Goal: Task Accomplishment & Management: Manage account settings

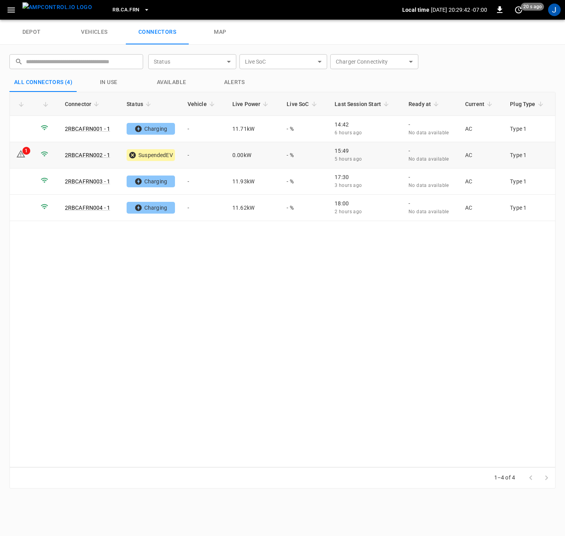
click at [195, 152] on td "-" at bounding box center [203, 155] width 45 height 26
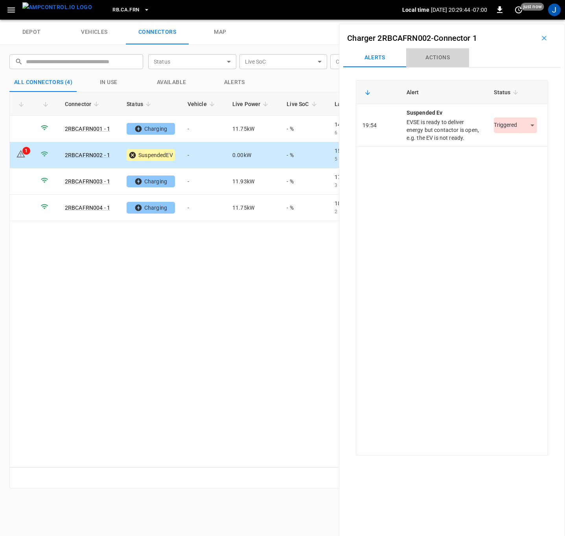
click at [436, 57] on button "Actions" at bounding box center [437, 57] width 63 height 19
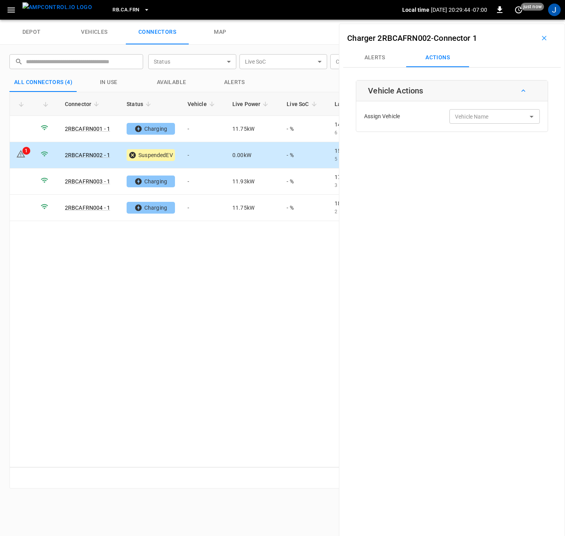
click at [472, 120] on input "Vehicle Name" at bounding box center [482, 117] width 62 height 10
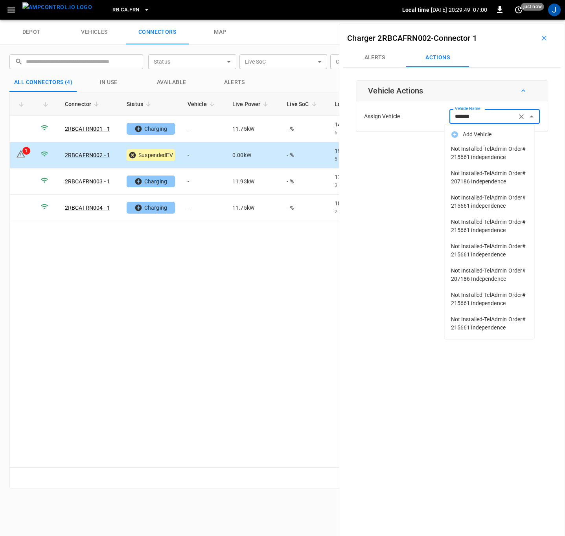
scroll to position [81, 0]
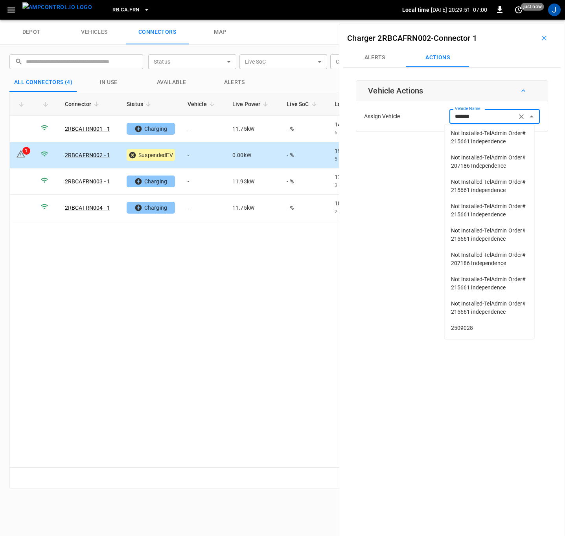
click at [464, 325] on span "2509028" at bounding box center [489, 328] width 77 height 8
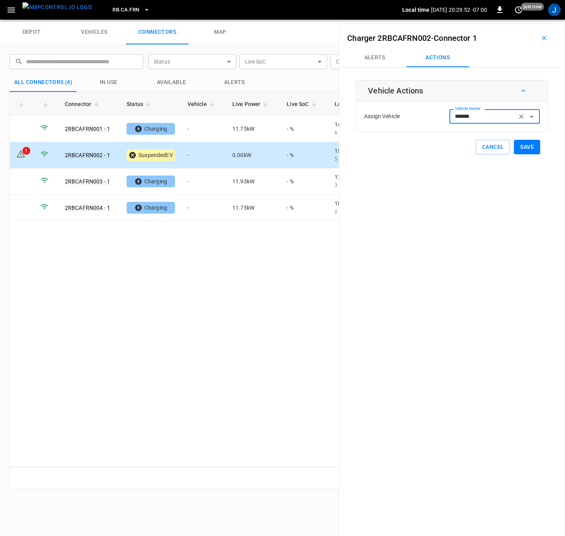
type input "*******"
click at [518, 145] on button "Save" at bounding box center [527, 147] width 26 height 15
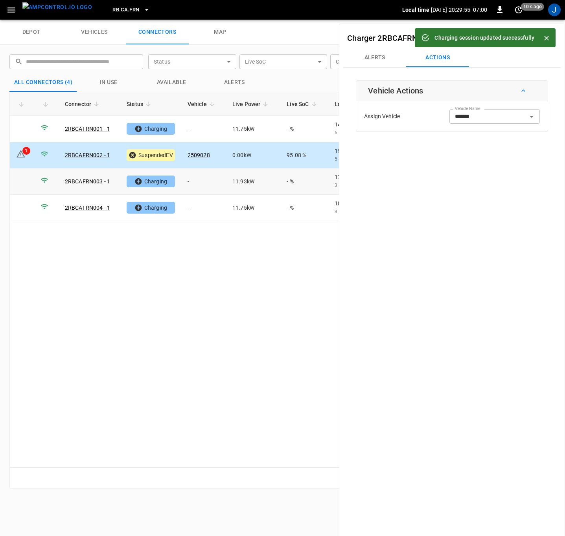
click at [203, 185] on td "-" at bounding box center [203, 182] width 45 height 26
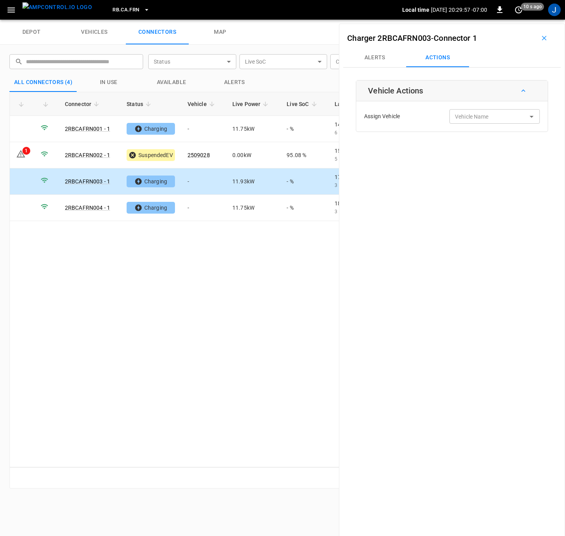
click at [506, 116] on input "Vehicle Name" at bounding box center [482, 117] width 62 height 10
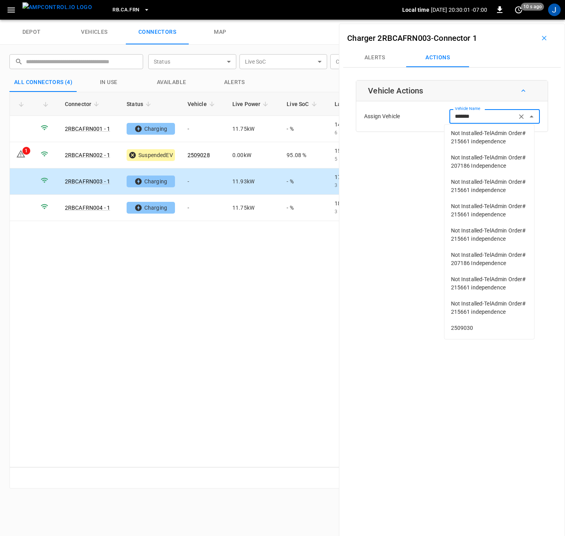
click at [467, 328] on span "2509030" at bounding box center [489, 328] width 77 height 8
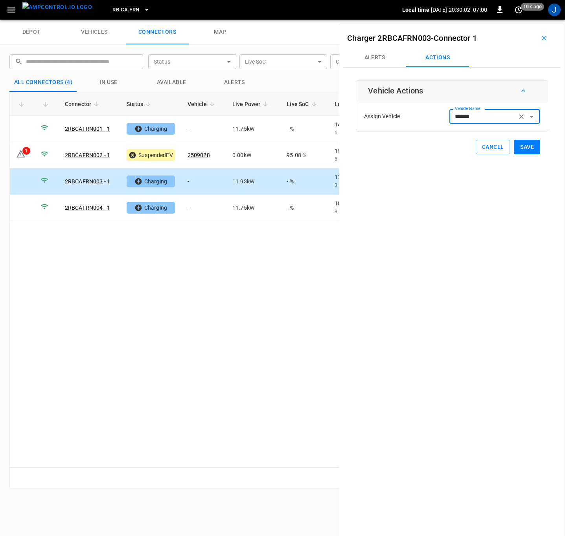
type input "*******"
click at [523, 147] on button "Save" at bounding box center [527, 147] width 26 height 15
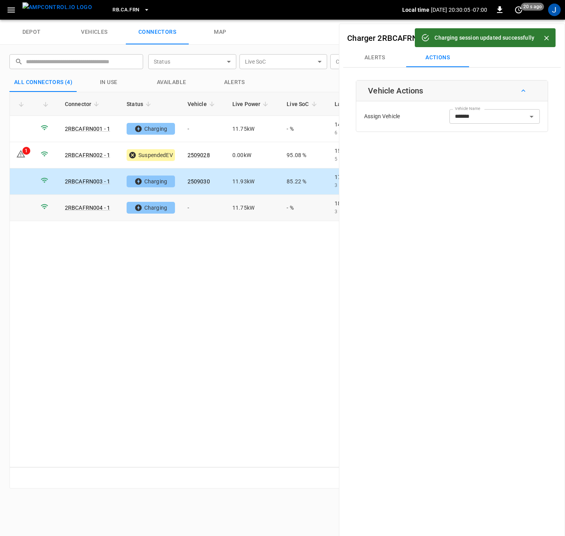
click at [192, 208] on td "-" at bounding box center [203, 208] width 45 height 26
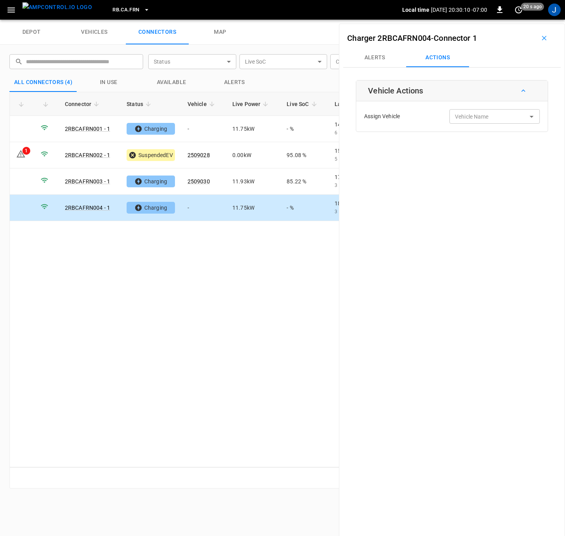
click at [463, 113] on div "Vehicle Name Vehicle Name" at bounding box center [494, 116] width 90 height 15
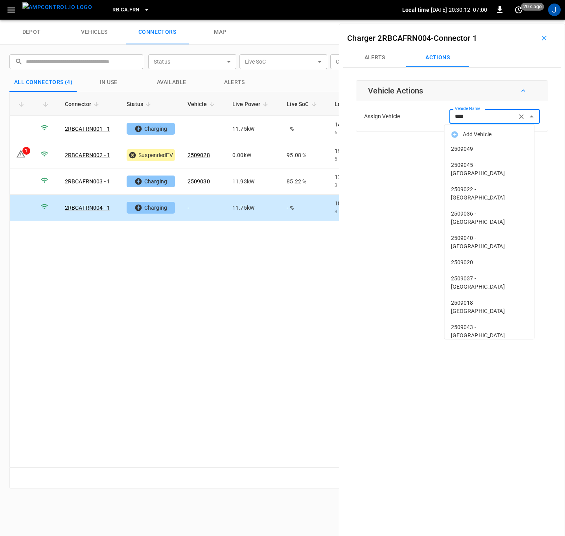
type input "*****"
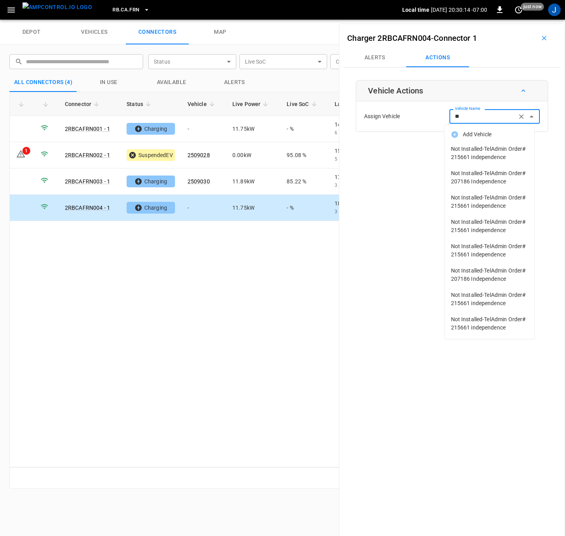
type input "*"
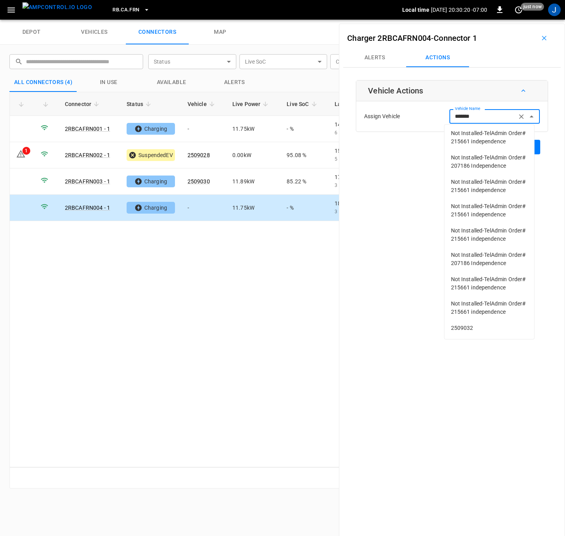
scroll to position [602, 0]
click at [465, 330] on span "2509032" at bounding box center [489, 328] width 77 height 8
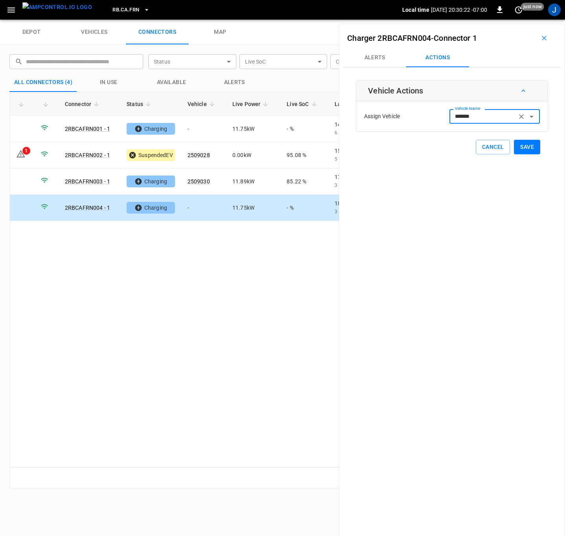
type input "*******"
click at [521, 147] on button "Save" at bounding box center [527, 147] width 26 height 15
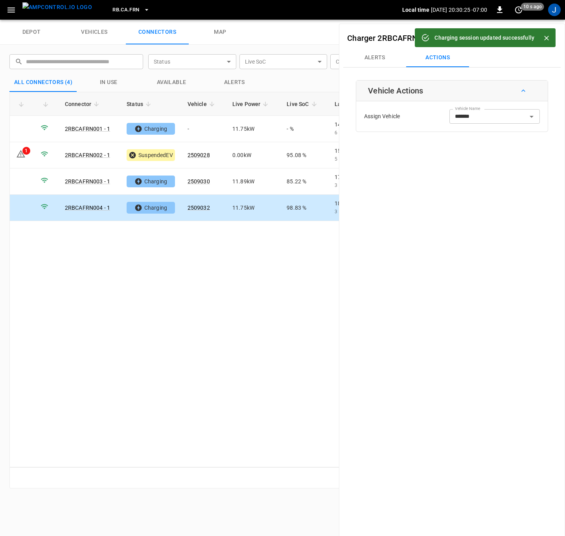
click at [546, 35] on icon "Close" at bounding box center [546, 38] width 8 height 8
click at [540, 38] on icon "button" at bounding box center [544, 38] width 8 height 8
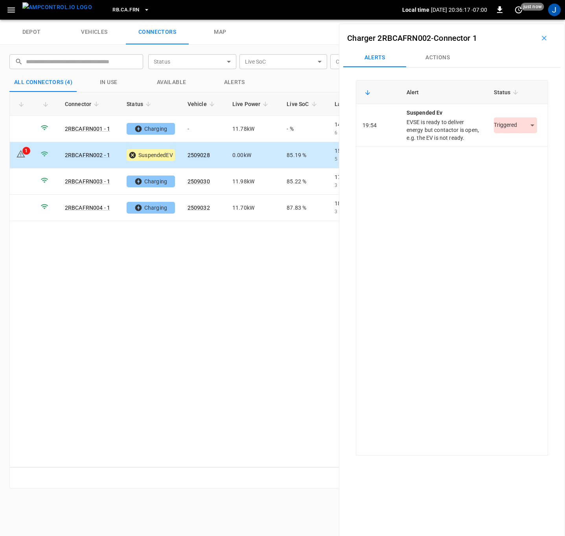
click at [526, 20] on body "RB.CA.FRN Local time [DATE] 20:36:17 -07:00 0 just now J depot vehicles connect…" at bounding box center [282, 10] width 565 height 20
click at [514, 145] on li "Resolved" at bounding box center [510, 149] width 49 height 13
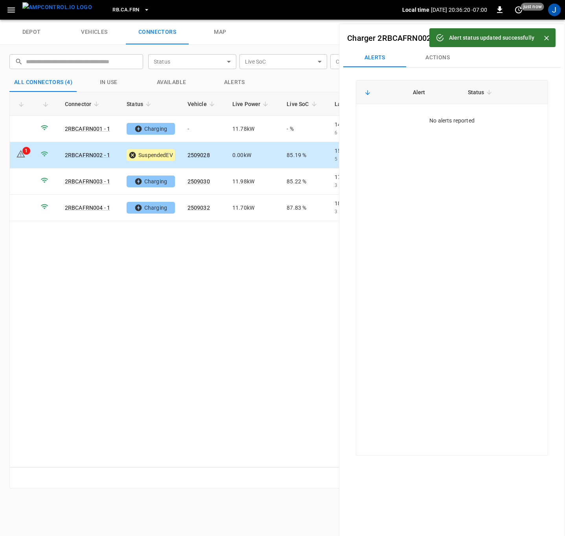
click at [189, 302] on div "Connector Status Vehicle Live Power Live SoC Last Session Start Ready at Curren…" at bounding box center [282, 280] width 546 height 376
click at [25, 185] on td at bounding box center [22, 182] width 24 height 26
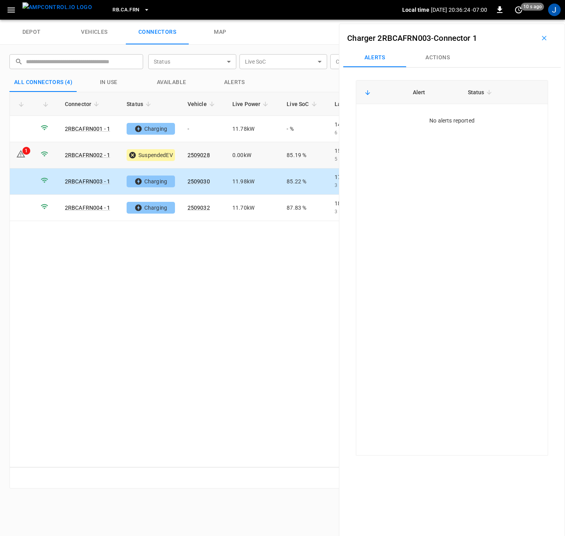
click at [18, 155] on icon at bounding box center [20, 153] width 9 height 9
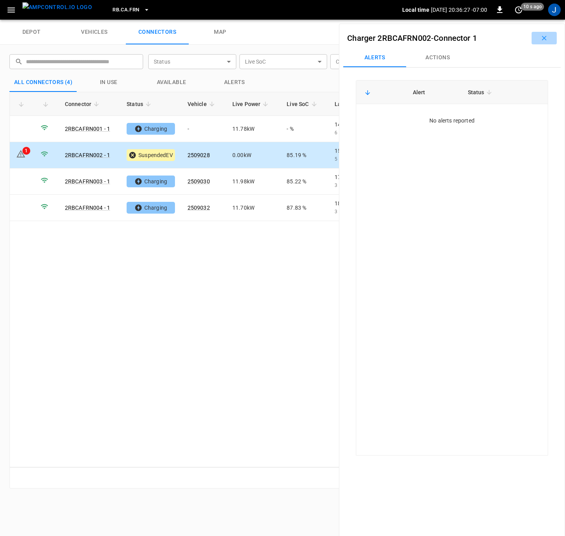
click at [543, 35] on icon "button" at bounding box center [544, 38] width 8 height 8
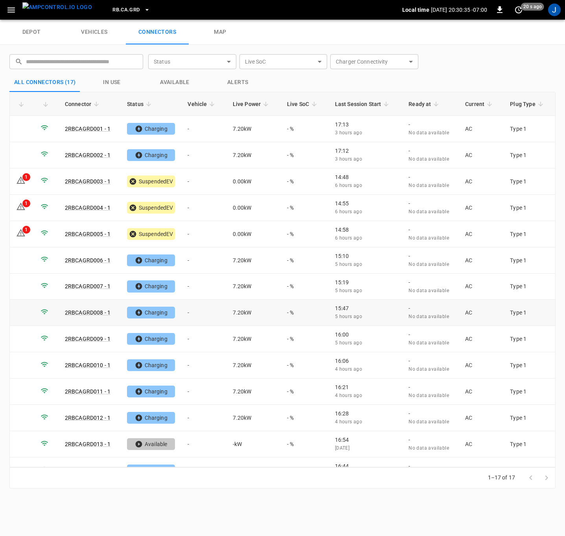
click at [192, 315] on td "-" at bounding box center [203, 313] width 45 height 26
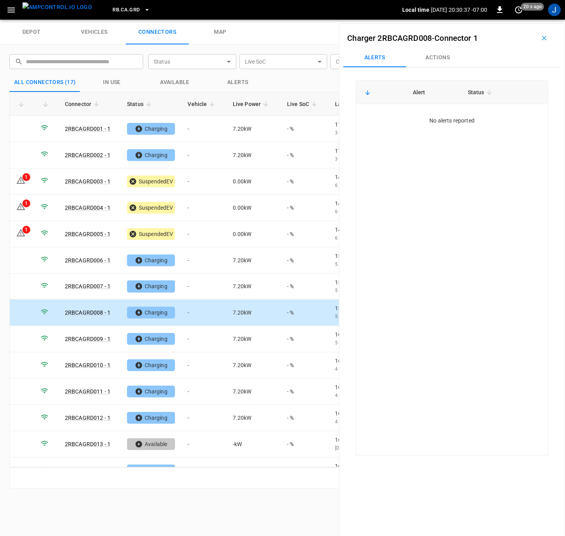
drag, startPoint x: 431, startPoint y: 53, endPoint x: 433, endPoint y: 59, distance: 6.0
click at [431, 53] on button "Actions" at bounding box center [437, 57] width 63 height 19
click at [487, 121] on input "Vehicle Name" at bounding box center [482, 117] width 62 height 10
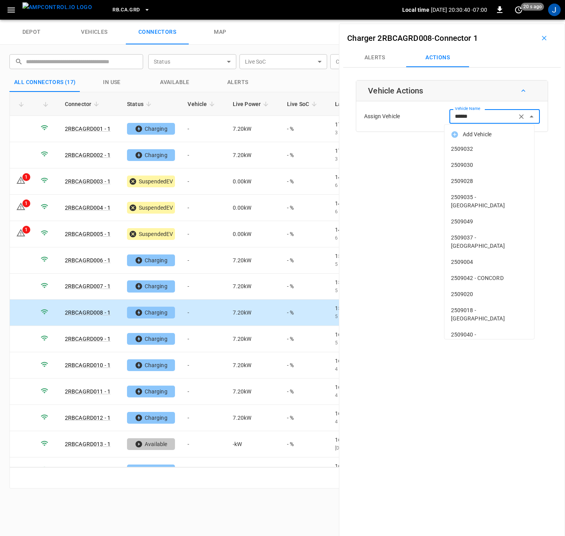
type input "*******"
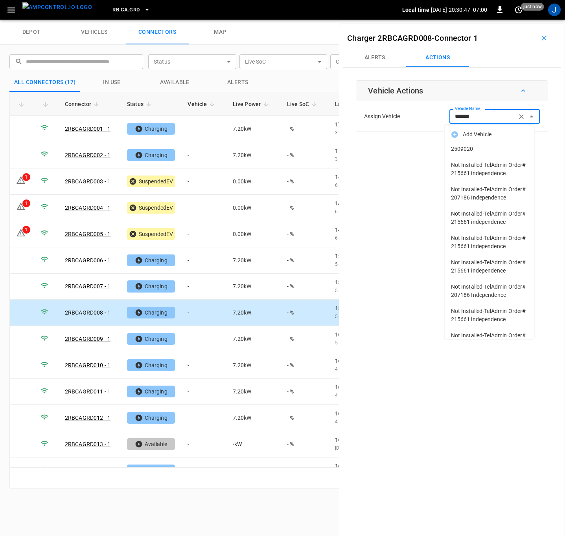
click at [461, 149] on span "2509020" at bounding box center [489, 149] width 77 height 8
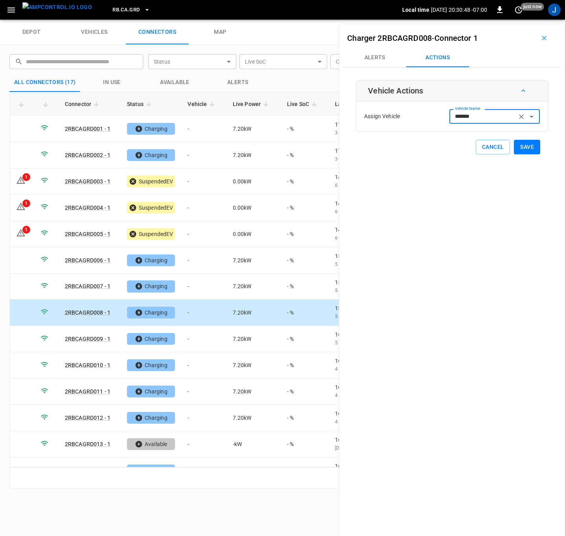
type input "*******"
click at [522, 147] on button "Save" at bounding box center [527, 147] width 26 height 15
click at [196, 417] on td "-" at bounding box center [203, 418] width 45 height 26
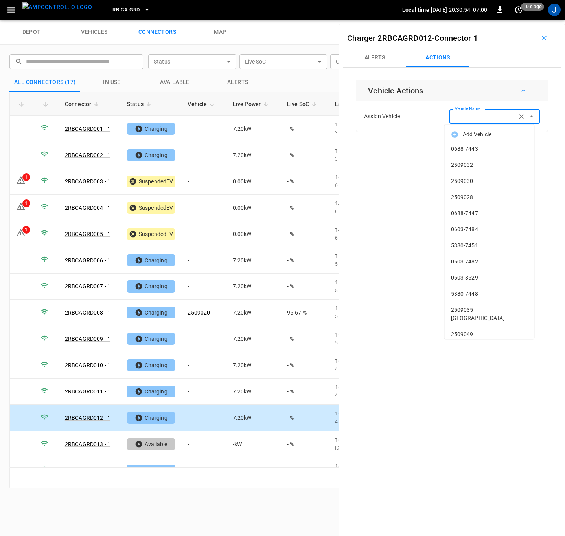
click at [477, 114] on div "Vehicle Name Vehicle Name" at bounding box center [494, 116] width 90 height 15
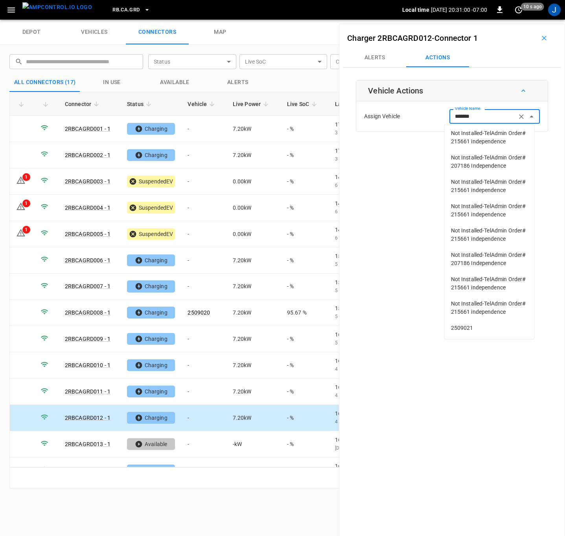
scroll to position [81, 0]
click at [464, 331] on span "2509021" at bounding box center [489, 328] width 77 height 8
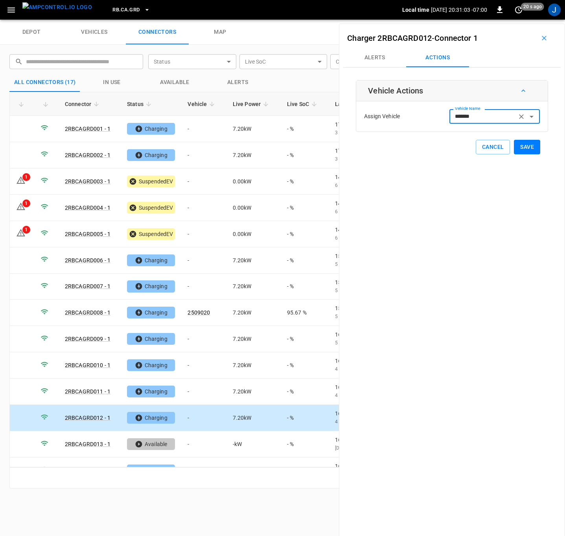
type input "*******"
click at [524, 148] on button "Save" at bounding box center [527, 147] width 26 height 15
click at [199, 127] on td "-" at bounding box center [203, 129] width 45 height 26
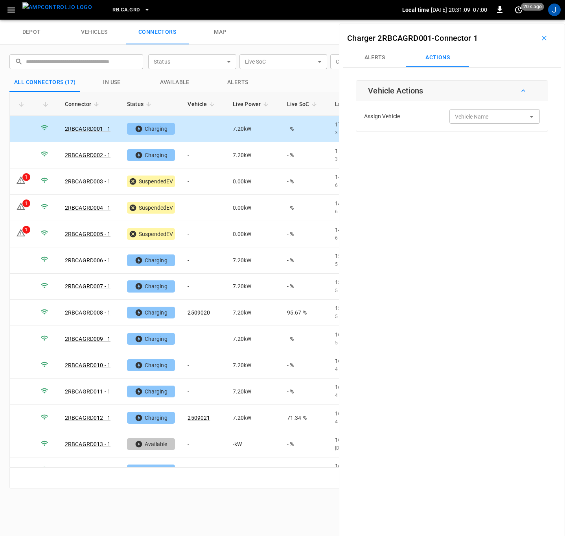
click at [466, 119] on div "Vehicle Name Vehicle Name" at bounding box center [494, 116] width 90 height 15
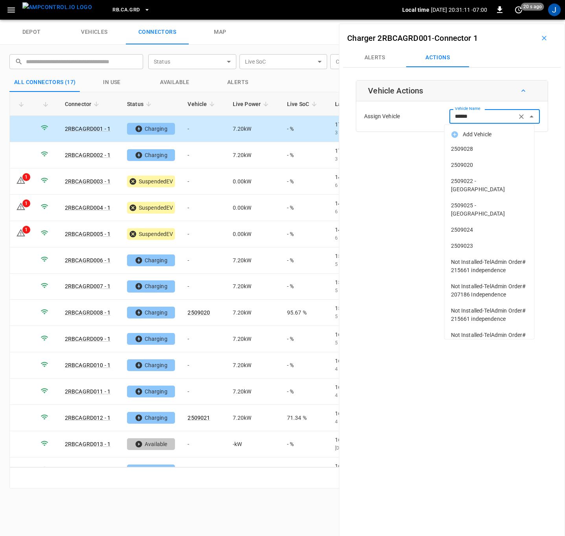
type input "*******"
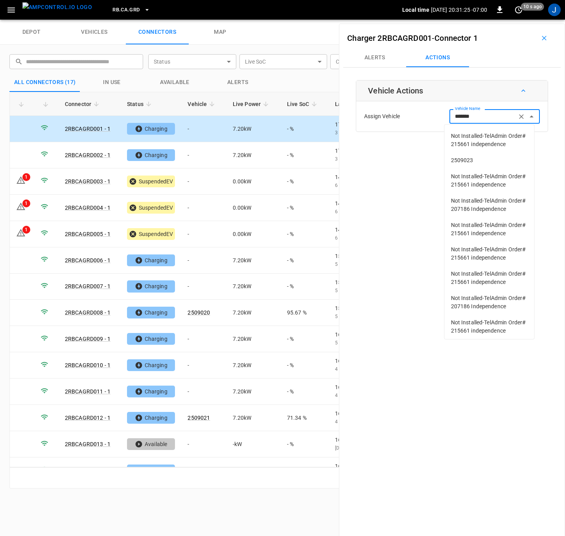
scroll to position [295, 0]
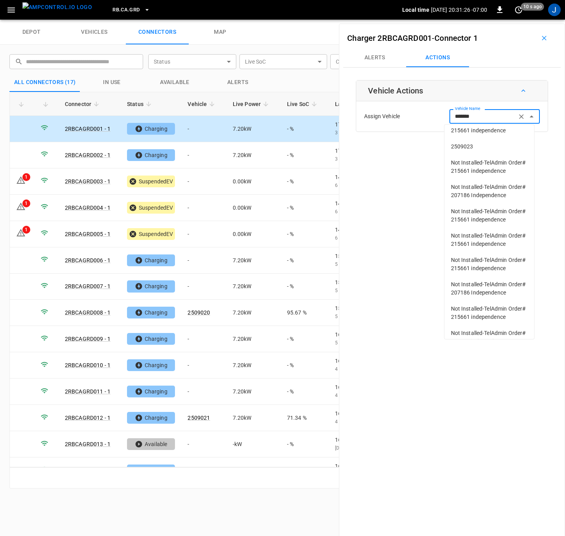
click at [471, 155] on li "2509023" at bounding box center [489, 147] width 90 height 16
type input "*******"
click at [471, 239] on div "Charger 2RBCAGRD001 - Connector 1 Alerts Actions Vehicle Actions Assign Vehicle…" at bounding box center [452, 292] width 226 height 536
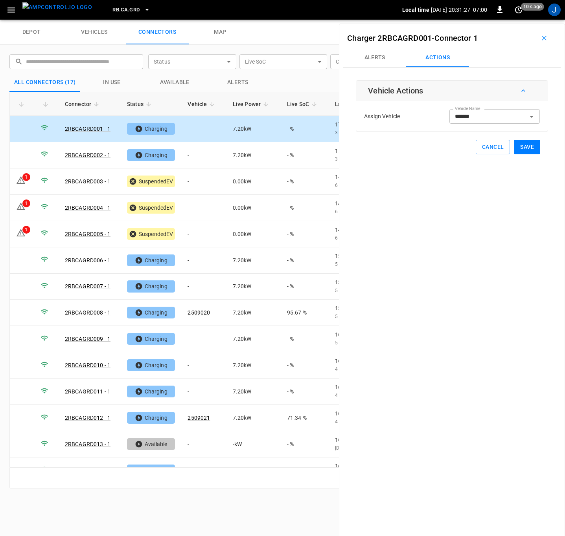
click at [526, 146] on button "Save" at bounding box center [527, 147] width 26 height 15
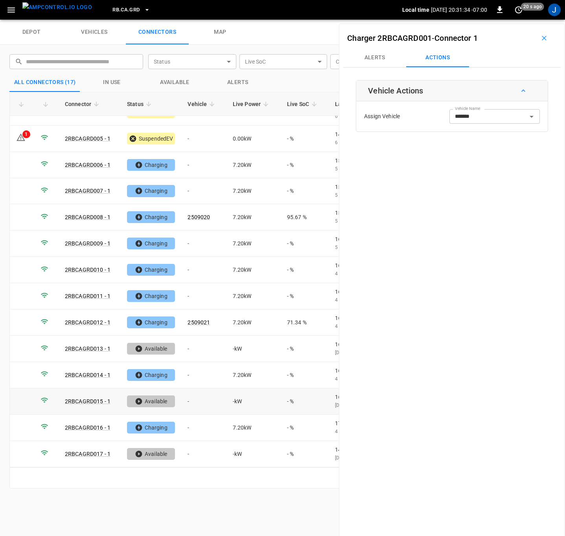
scroll to position [96, 0]
click at [196, 375] on td "-" at bounding box center [203, 375] width 45 height 26
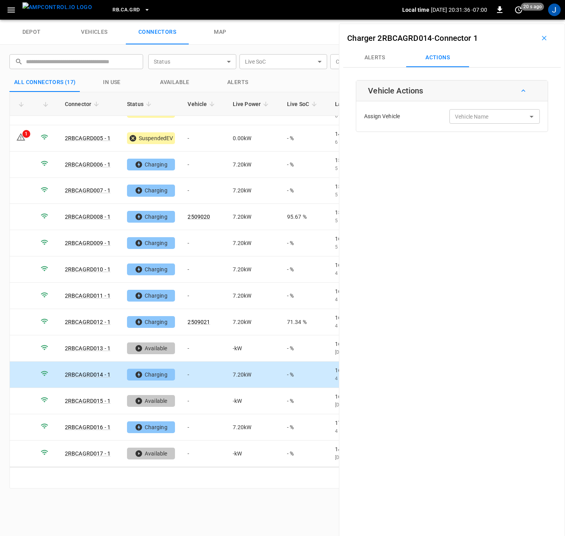
click at [476, 118] on div "Vehicle Name Vehicle Name" at bounding box center [494, 116] width 90 height 15
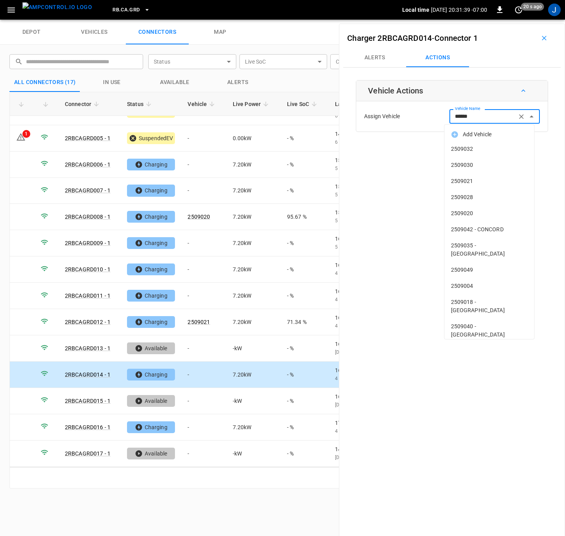
type input "*******"
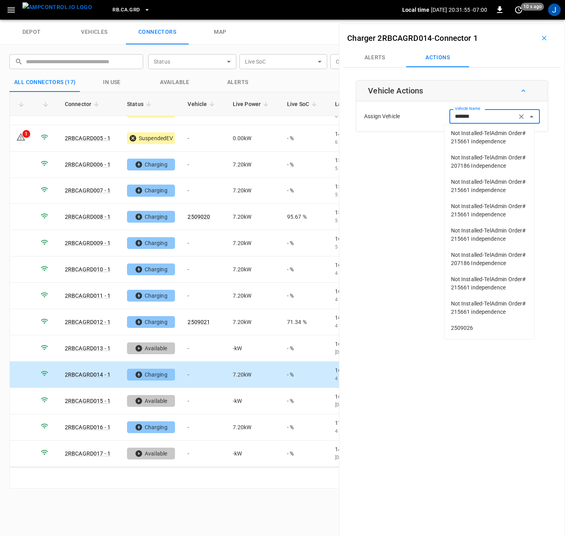
scroll to position [472, 0]
click at [462, 329] on span "2509026" at bounding box center [489, 328] width 77 height 8
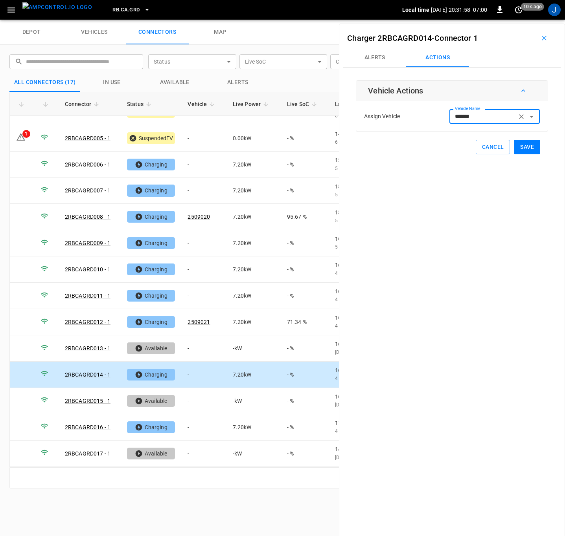
type input "*******"
click at [521, 148] on button "Save" at bounding box center [527, 147] width 26 height 15
click at [187, 190] on td "-" at bounding box center [203, 191] width 45 height 26
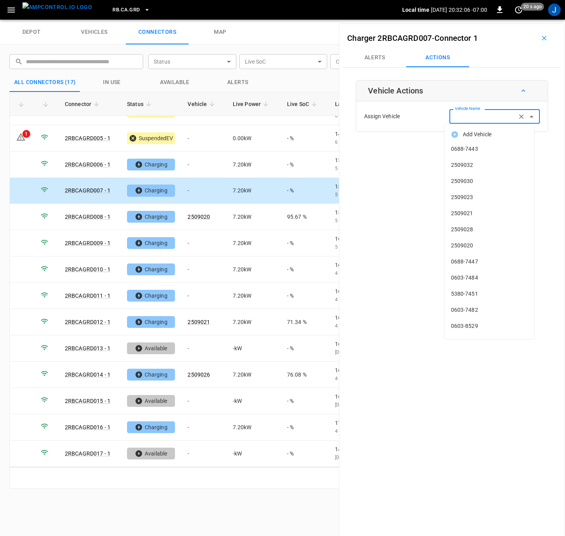
click at [470, 119] on input "Vehicle Name" at bounding box center [482, 117] width 62 height 10
type input "*******"
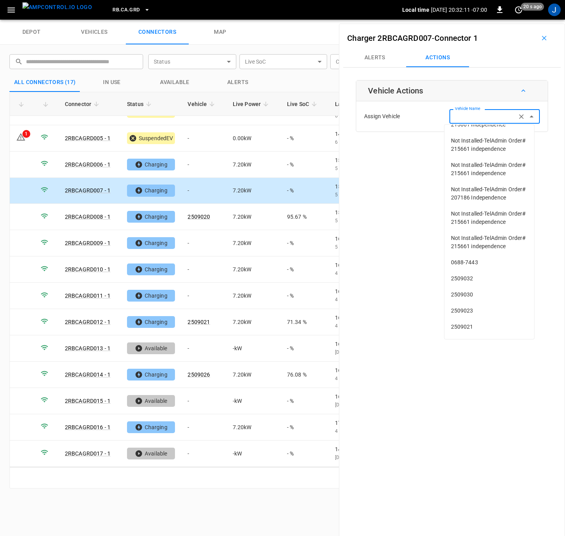
scroll to position [0, 0]
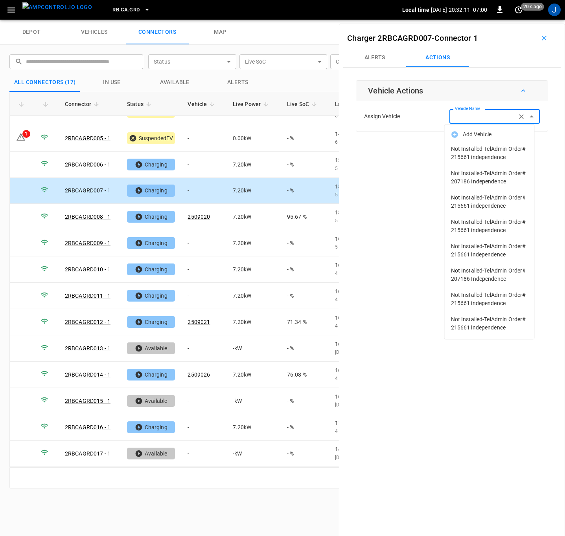
click at [459, 283] on span "Not Installed-TelAdmin Order# 207186 Independence" at bounding box center [489, 275] width 77 height 17
type input "**********"
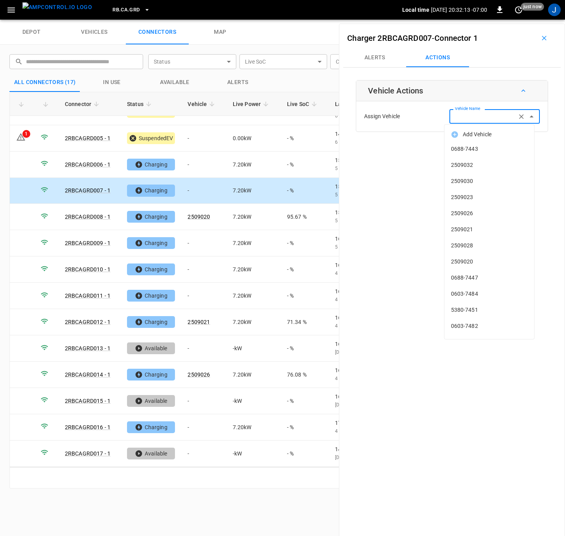
click at [480, 116] on input "Vehicle Name" at bounding box center [482, 117] width 62 height 10
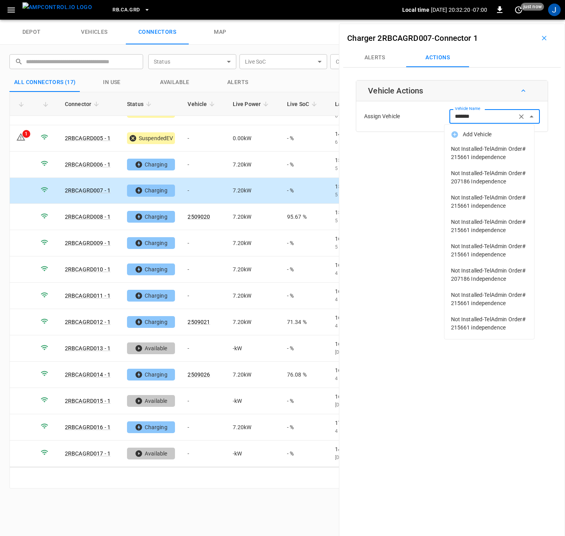
scroll to position [81, 0]
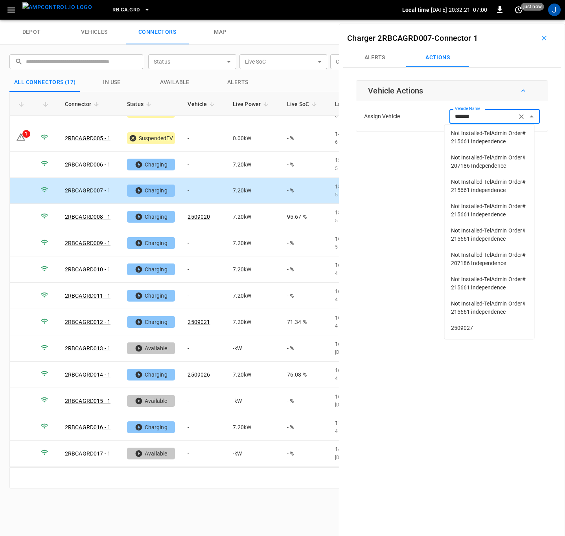
click at [461, 331] on span "2509027" at bounding box center [489, 328] width 77 height 8
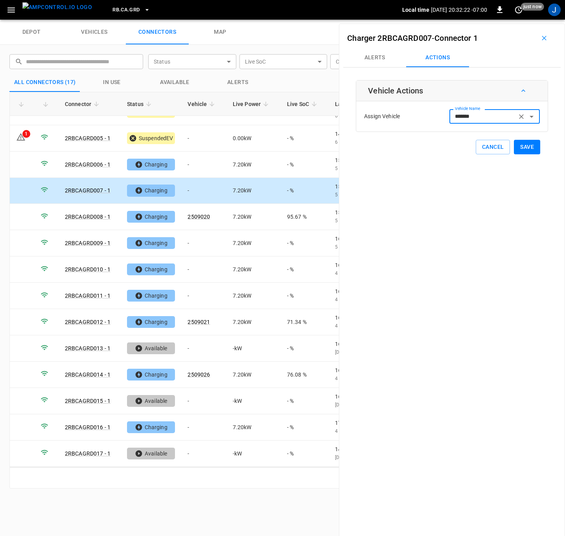
type input "*******"
click at [523, 147] on button "Save" at bounding box center [527, 147] width 26 height 15
click at [197, 299] on td "-" at bounding box center [203, 296] width 45 height 26
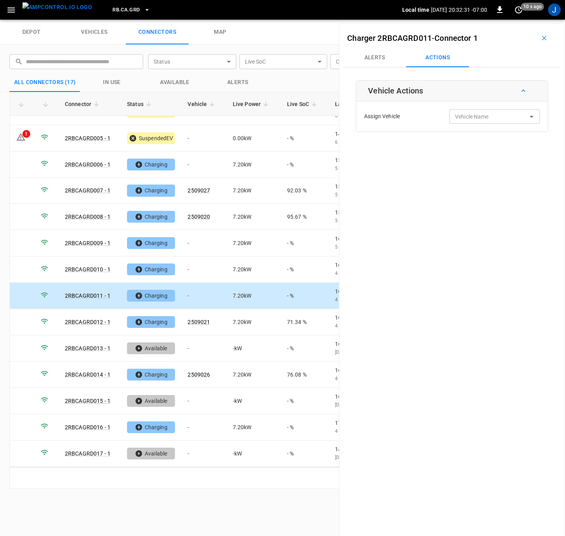
click at [477, 119] on input "Vehicle Name" at bounding box center [482, 117] width 62 height 10
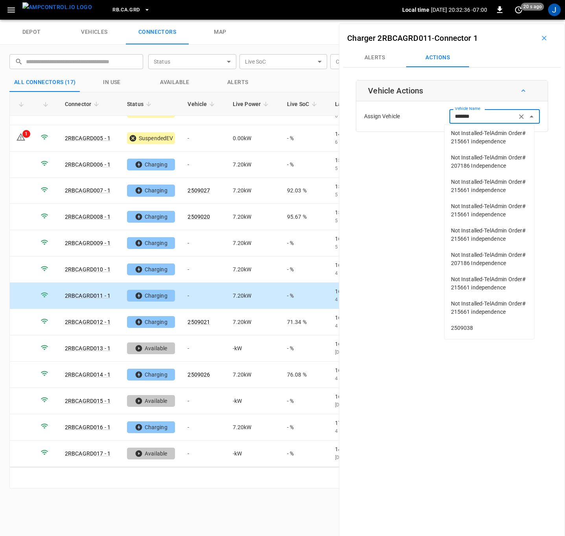
click at [468, 325] on span "2509038" at bounding box center [489, 328] width 77 height 8
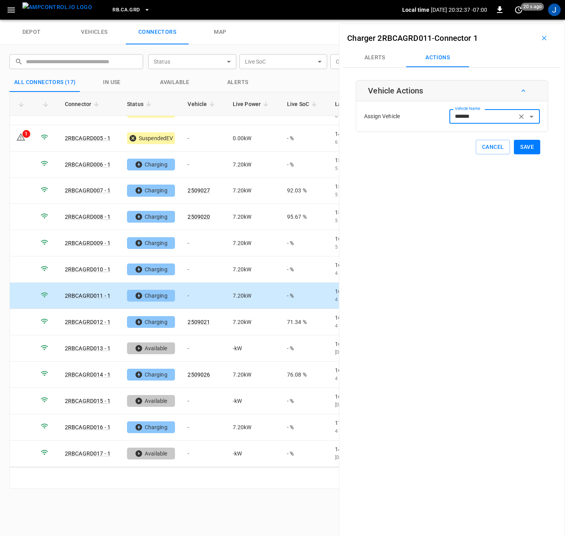
type input "*******"
click at [523, 145] on button "Save" at bounding box center [527, 147] width 26 height 15
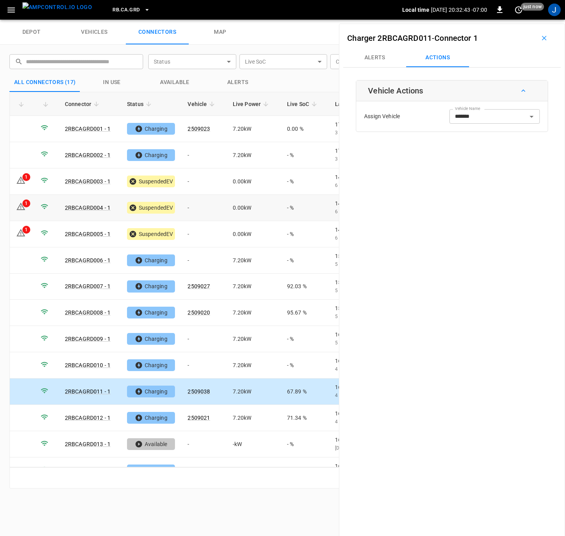
click at [190, 207] on td "-" at bounding box center [203, 208] width 45 height 26
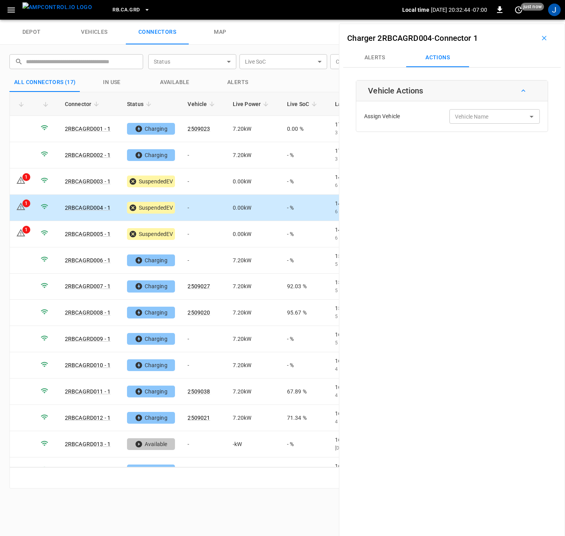
click at [470, 116] on div "Vehicle Name Vehicle Name" at bounding box center [494, 116] width 90 height 15
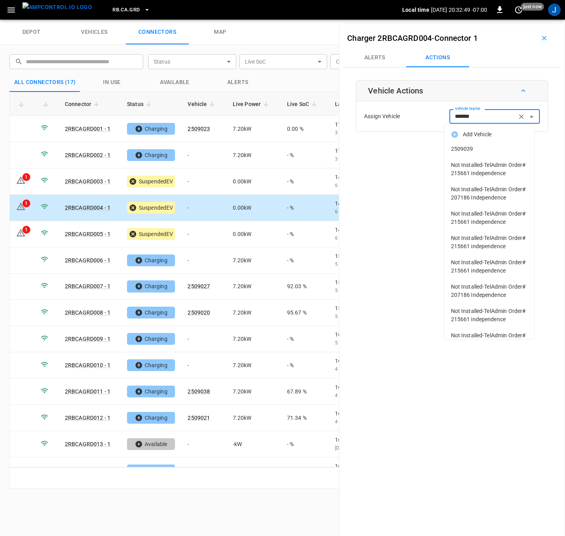
click at [467, 149] on span "2509039" at bounding box center [489, 149] width 77 height 8
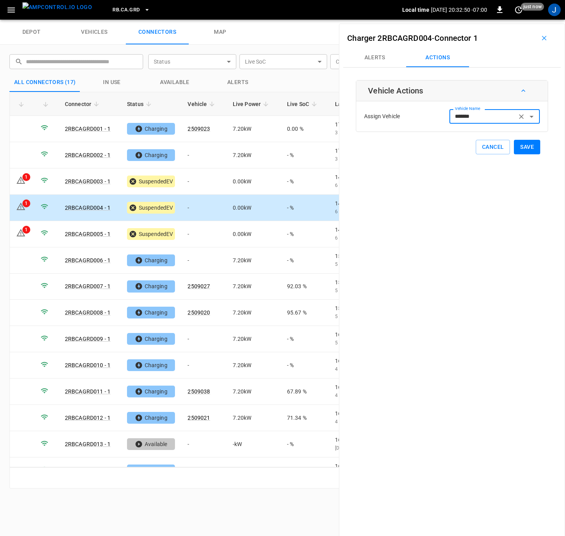
type input "*******"
click at [521, 147] on button "Save" at bounding box center [527, 147] width 26 height 15
click at [201, 232] on td "-" at bounding box center [203, 234] width 45 height 26
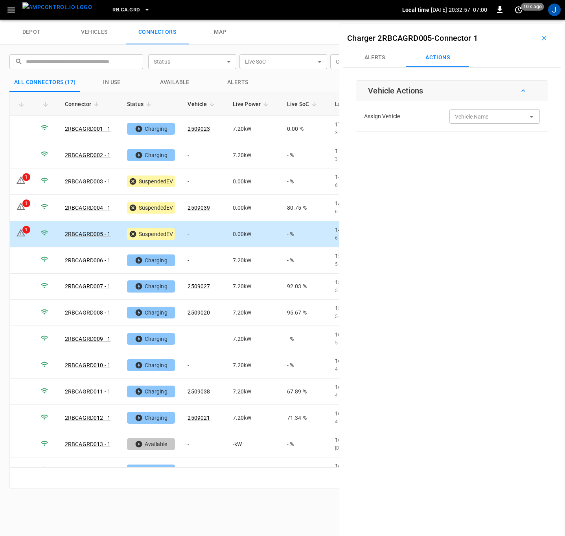
click at [479, 118] on div "Vehicle Name Vehicle Name" at bounding box center [494, 116] width 90 height 15
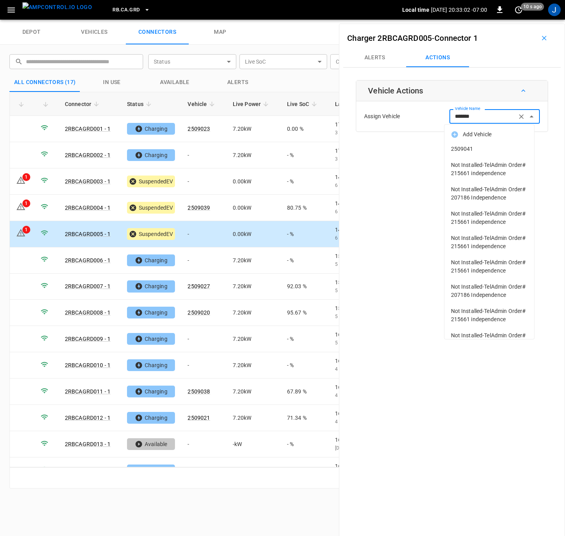
click at [470, 145] on span "2509041" at bounding box center [489, 149] width 77 height 8
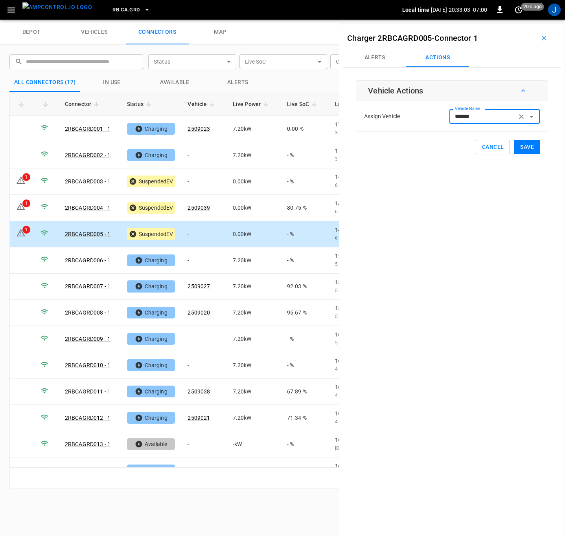
type input "*******"
click at [523, 145] on button "Save" at bounding box center [527, 147] width 26 height 15
click at [203, 261] on td "-" at bounding box center [203, 261] width 45 height 26
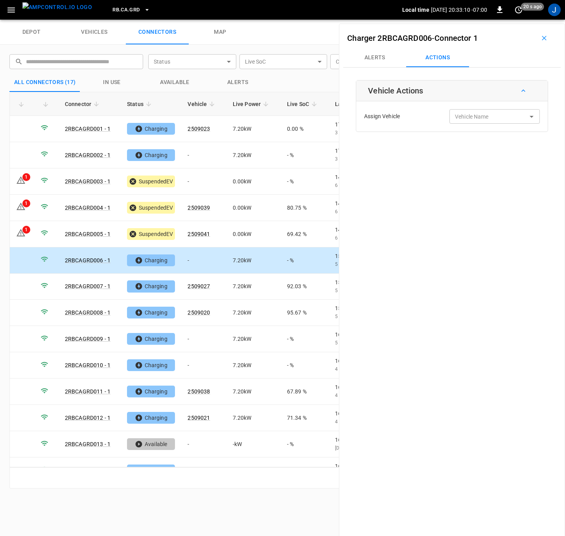
click at [490, 121] on input "Vehicle Name" at bounding box center [482, 117] width 62 height 10
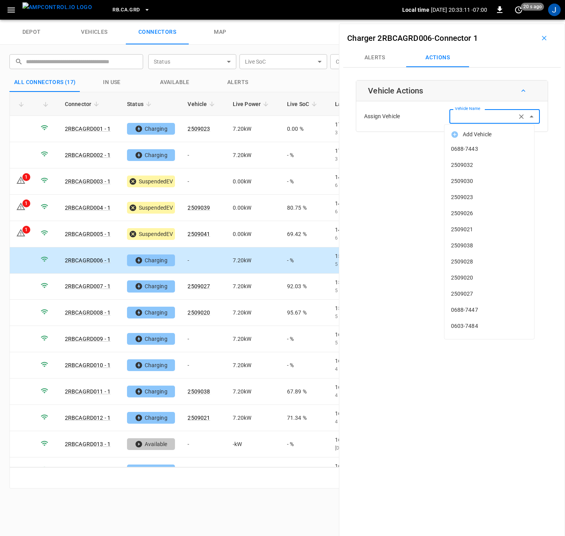
type input "*"
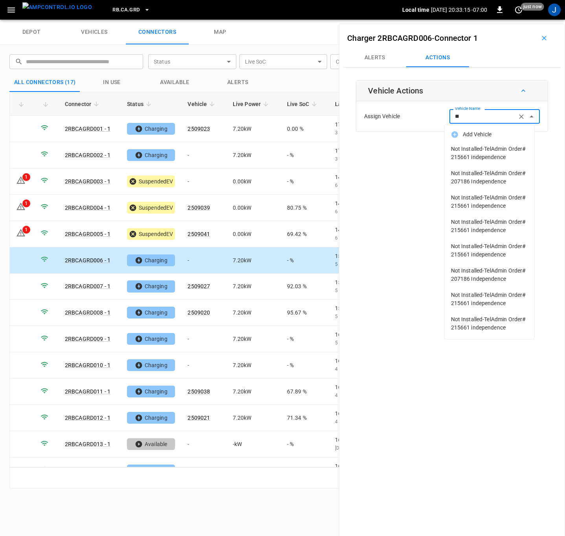
type input "*"
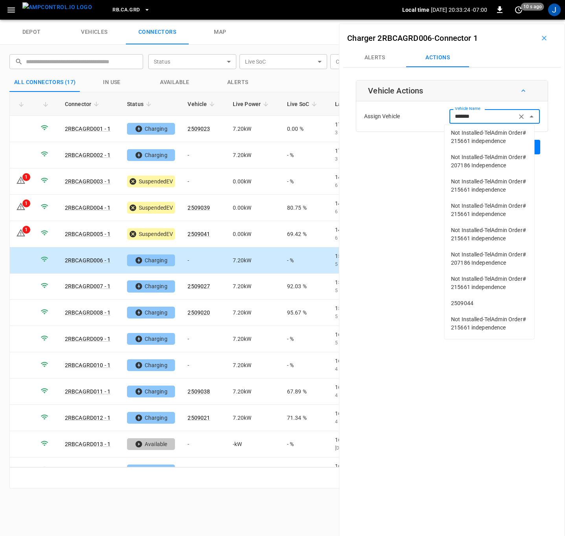
scroll to position [928, 0]
click at [466, 300] on span "2509044" at bounding box center [489, 304] width 77 height 8
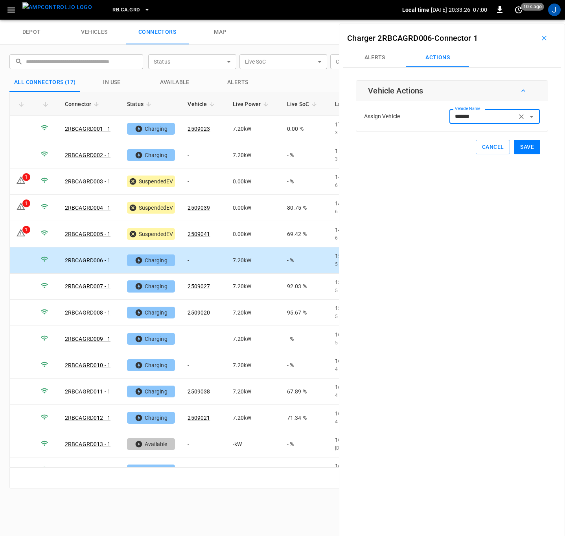
type input "*******"
click at [524, 146] on button "Save" at bounding box center [527, 147] width 26 height 15
click at [190, 337] on td "-" at bounding box center [203, 339] width 45 height 26
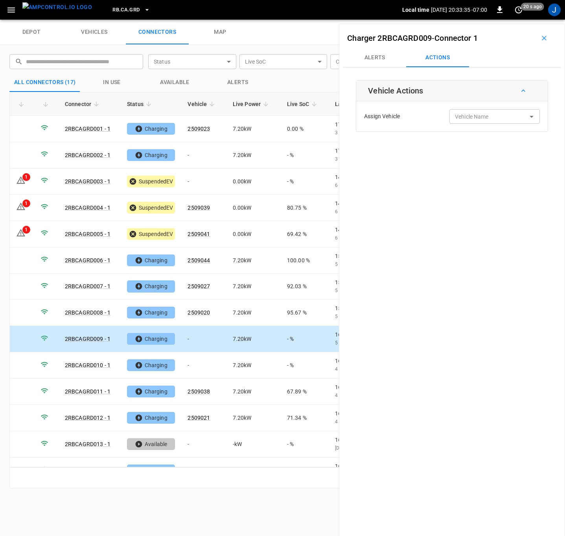
click at [474, 119] on input "Vehicle Name" at bounding box center [482, 117] width 62 height 10
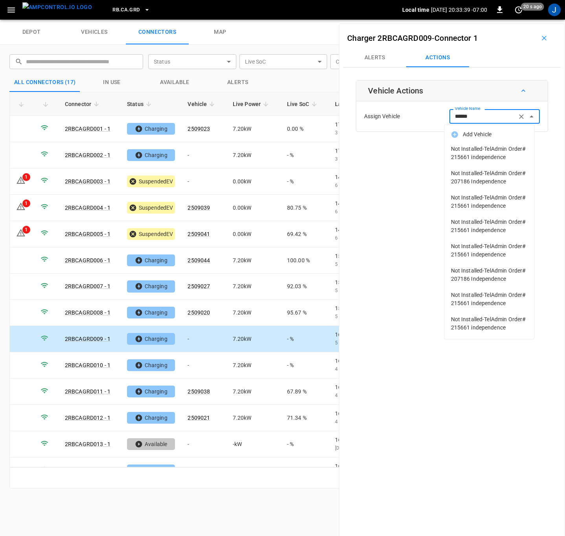
type input "*******"
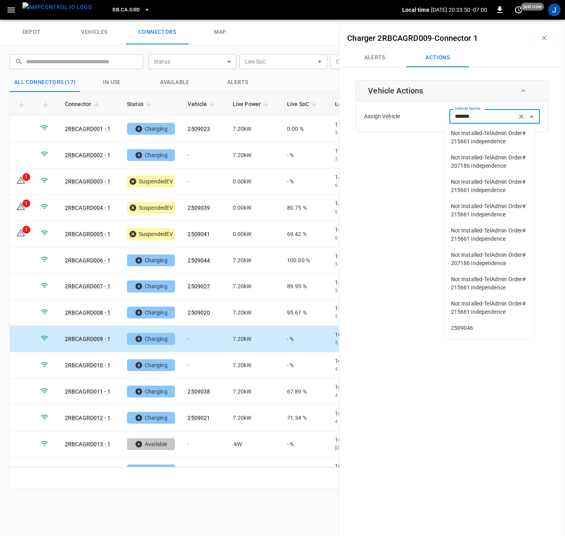
scroll to position [472, 0]
click at [464, 328] on span "2509046" at bounding box center [489, 328] width 77 height 8
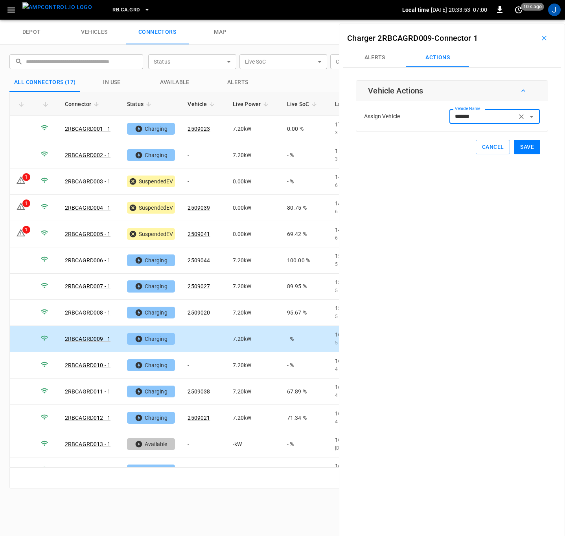
type input "*******"
click at [523, 146] on button "Save" at bounding box center [527, 147] width 26 height 15
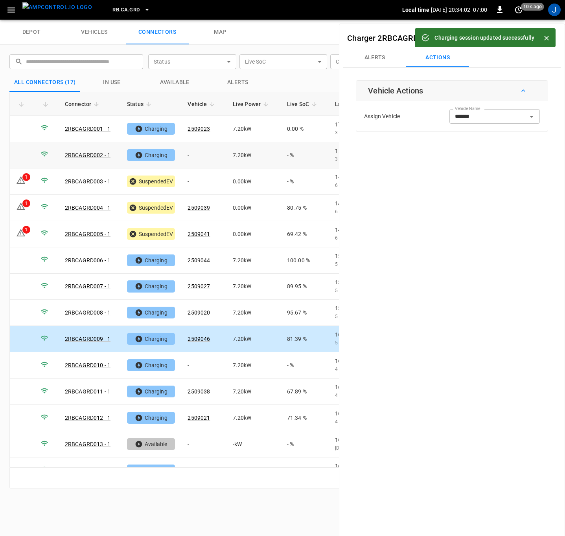
drag, startPoint x: 197, startPoint y: 155, endPoint x: 303, endPoint y: 144, distance: 106.7
click at [197, 155] on td "-" at bounding box center [203, 155] width 45 height 26
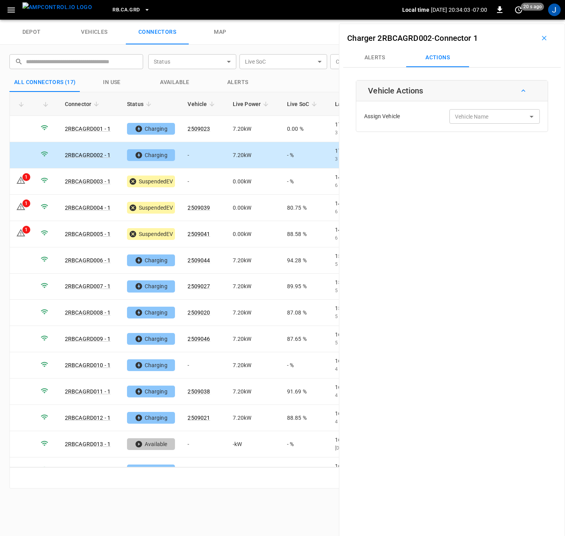
click at [484, 119] on input "Vehicle Name" at bounding box center [482, 117] width 62 height 10
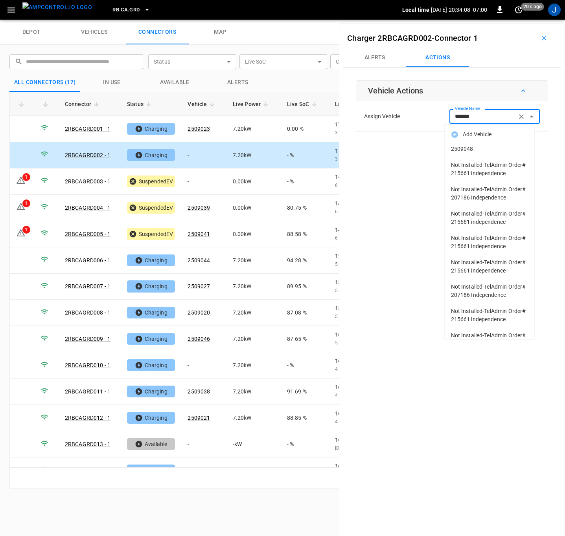
click at [462, 148] on span "2509048" at bounding box center [489, 149] width 77 height 8
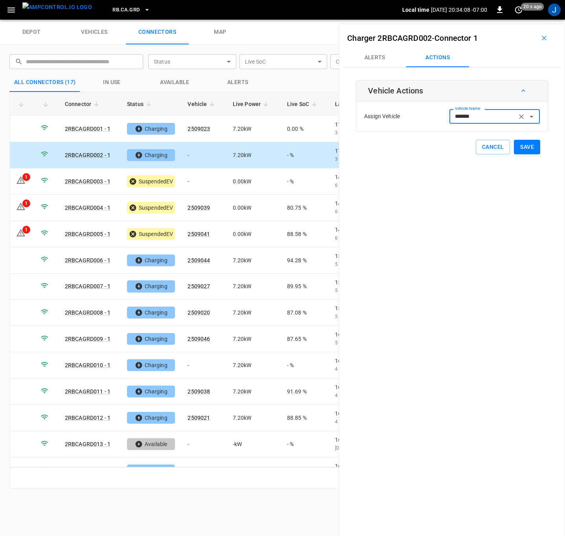
type input "*******"
click at [525, 146] on button "Save" at bounding box center [527, 147] width 26 height 15
click at [196, 363] on td "-" at bounding box center [203, 365] width 45 height 26
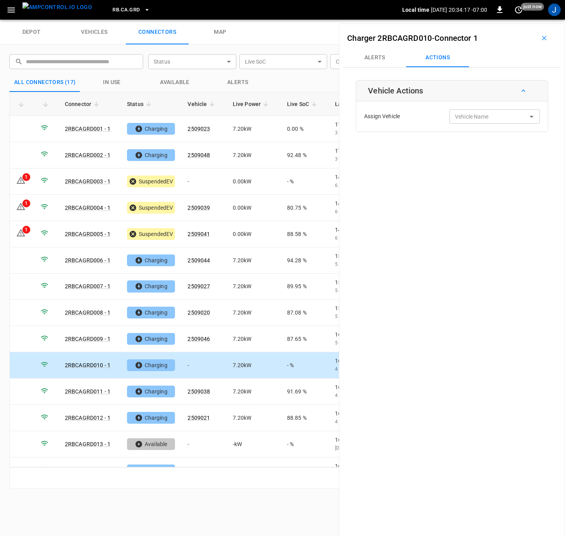
click at [468, 118] on div "Vehicle Name Vehicle Name" at bounding box center [494, 116] width 90 height 15
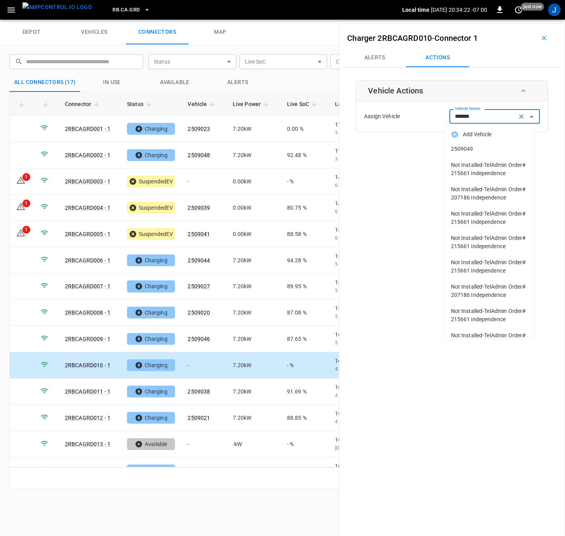
click at [466, 149] on span "2509049" at bounding box center [489, 149] width 77 height 8
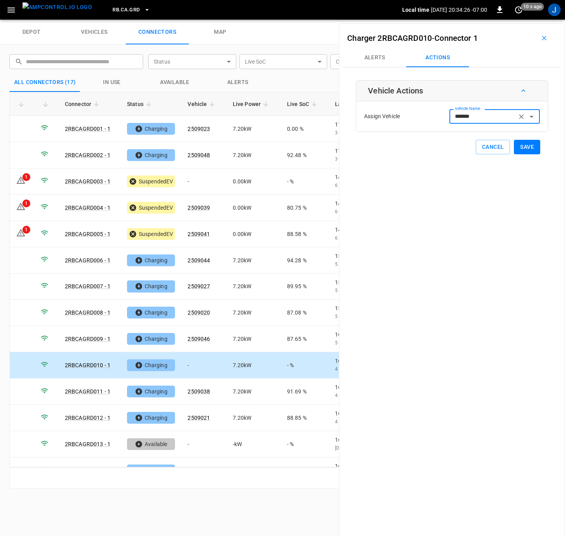
type input "*******"
click at [524, 145] on button "Save" at bounding box center [527, 147] width 26 height 15
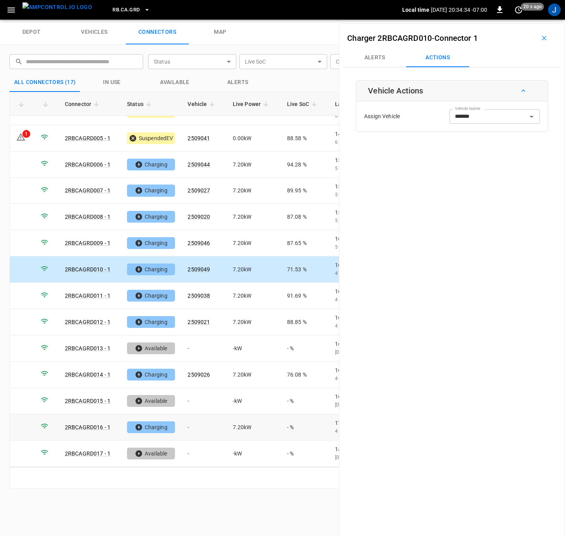
click at [198, 431] on td "-" at bounding box center [203, 428] width 45 height 26
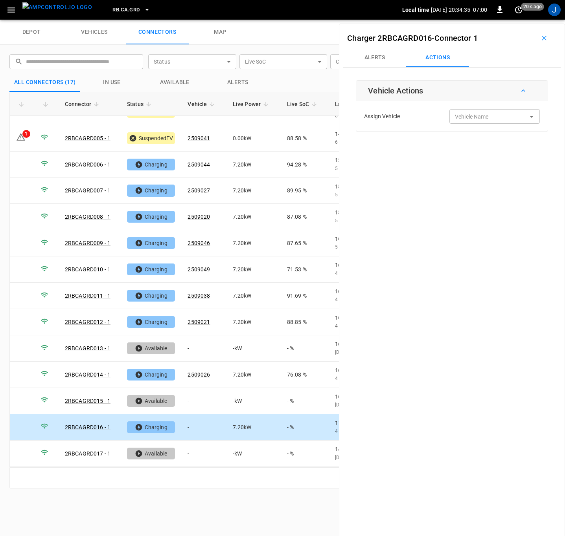
click at [470, 118] on div "Vehicle Name Vehicle Name" at bounding box center [494, 116] width 90 height 15
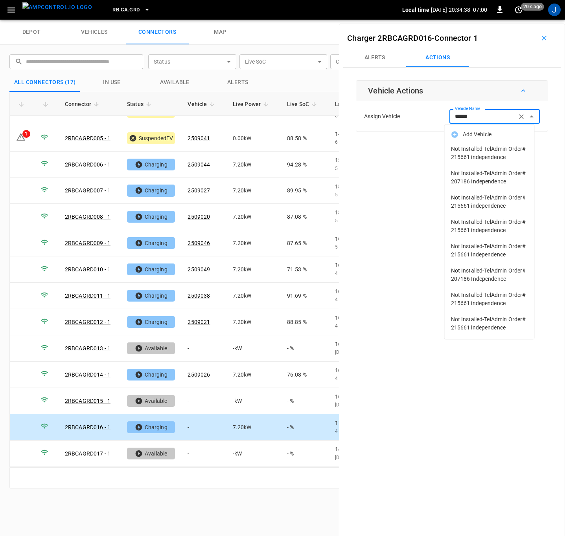
type input "*******"
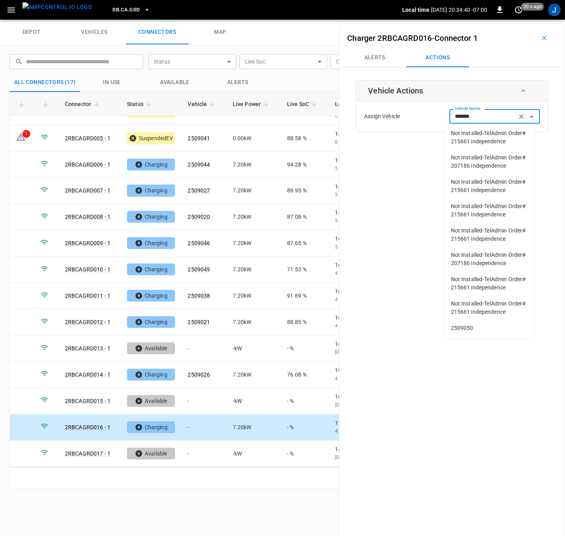
scroll to position [81, 0]
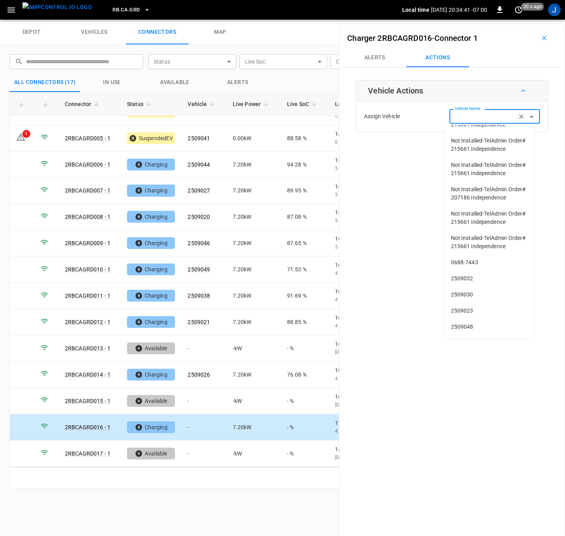
click at [468, 202] on span "Not Installed-TelAdmin Order# 207186 Independence" at bounding box center [489, 193] width 77 height 17
type input "**********"
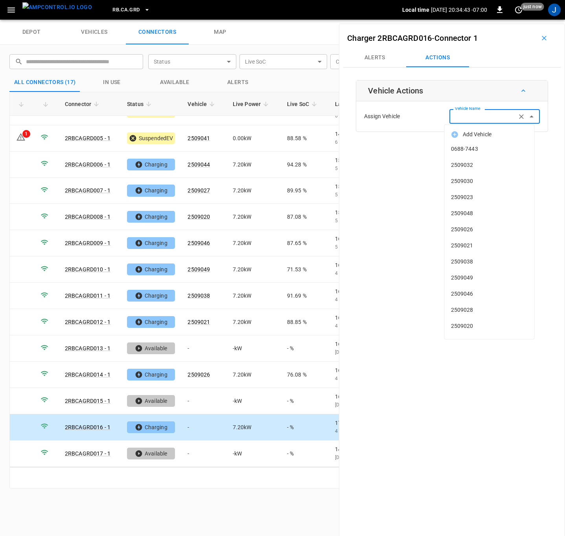
click at [499, 116] on input "Vehicle Name" at bounding box center [482, 117] width 62 height 10
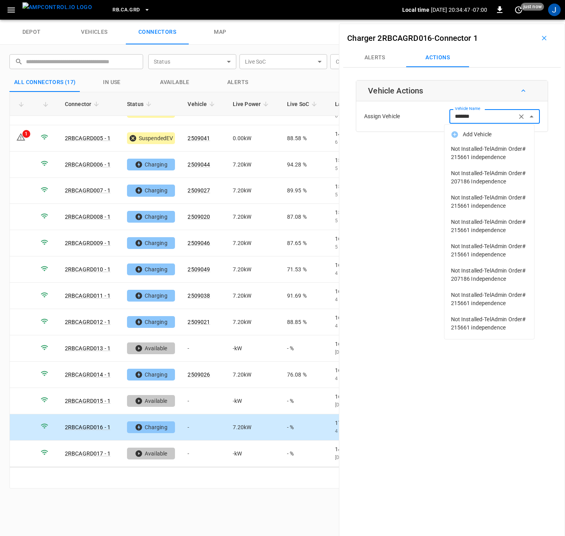
scroll to position [81, 0]
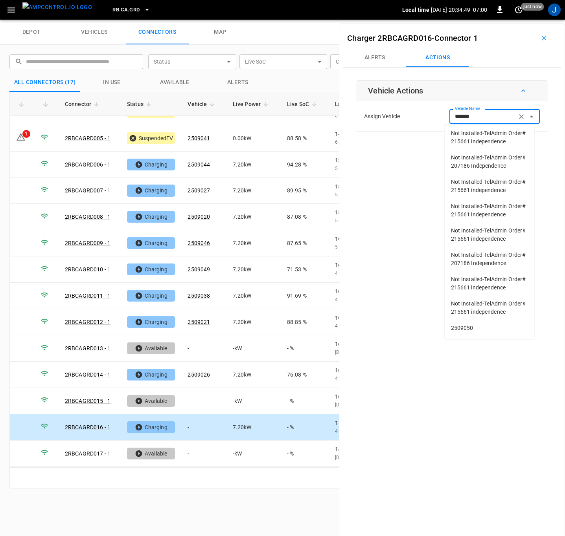
click at [460, 327] on span "2509050" at bounding box center [489, 328] width 77 height 8
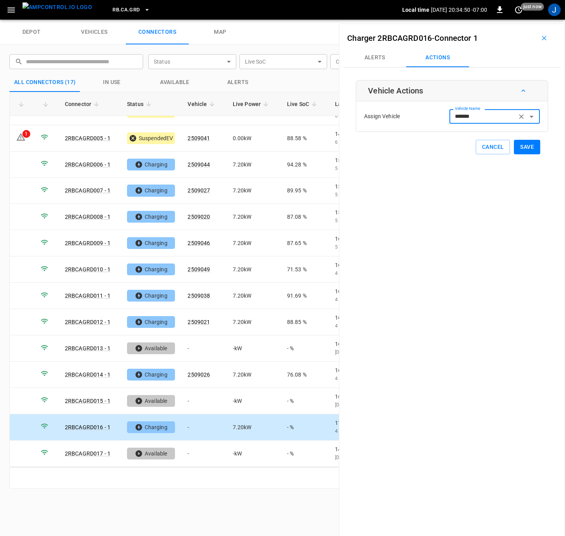
type input "*******"
click at [521, 147] on button "Save" at bounding box center [527, 147] width 26 height 15
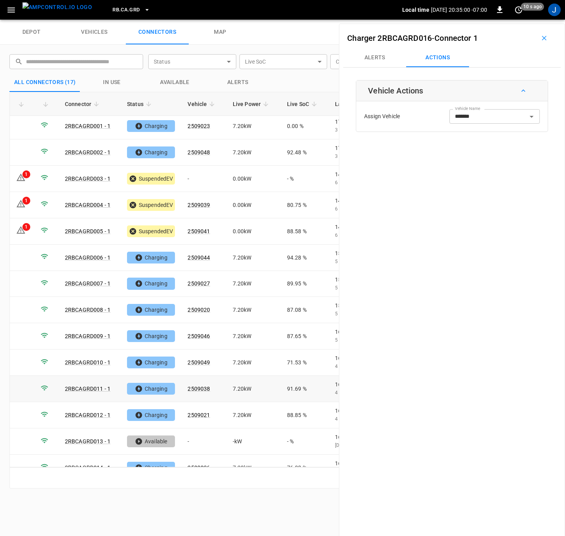
scroll to position [0, 0]
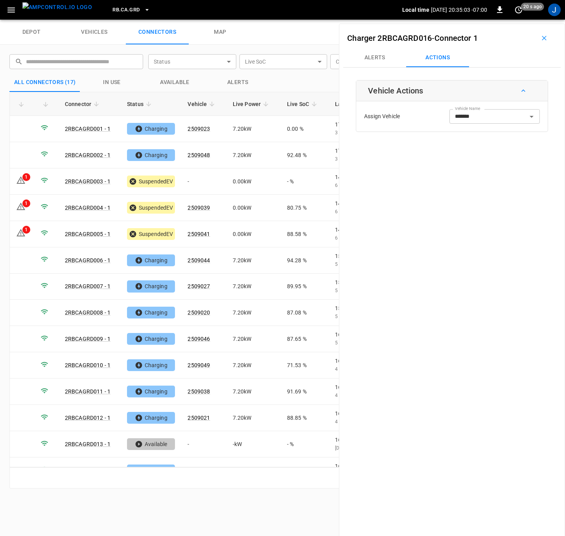
click at [487, 118] on input "*******" at bounding box center [482, 117] width 62 height 10
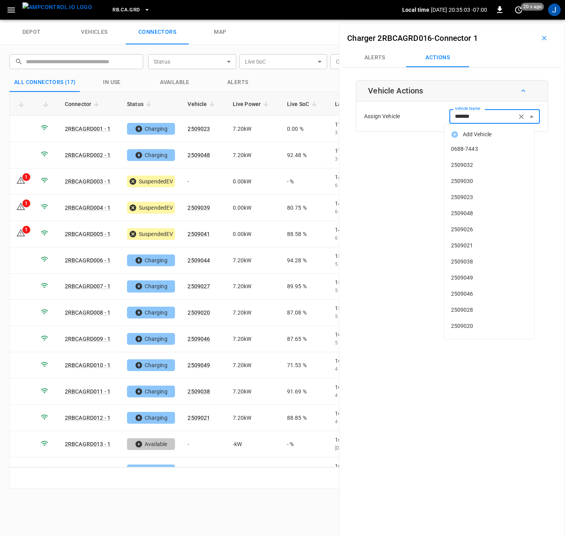
scroll to position [1364, 0]
click at [196, 184] on td "-" at bounding box center [203, 182] width 45 height 26
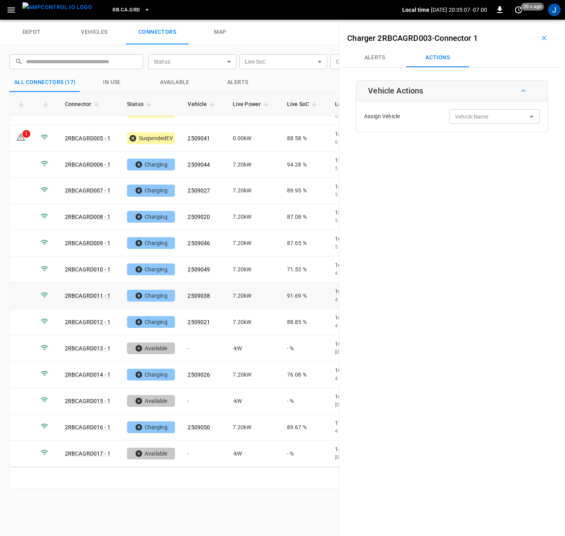
scroll to position [0, 0]
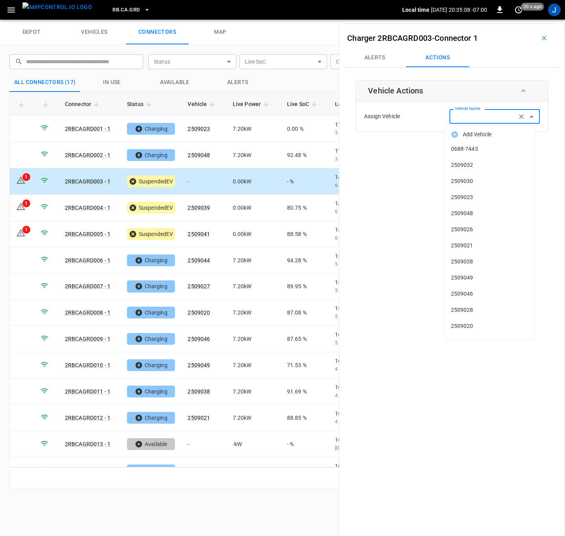
click at [471, 117] on div "Vehicle Name Vehicle Name" at bounding box center [494, 116] width 90 height 15
type input "*****"
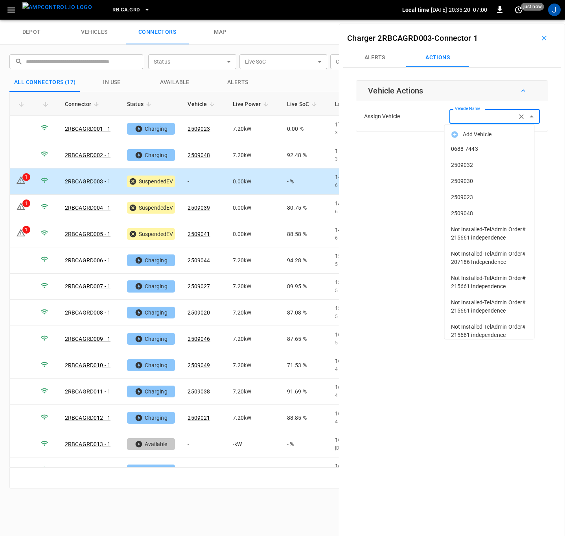
click at [470, 117] on input "Vehicle Name" at bounding box center [482, 117] width 62 height 10
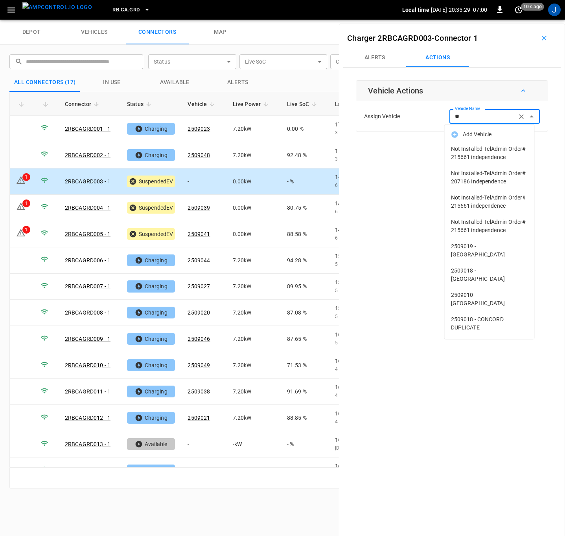
type input "*"
click at [406, 244] on div "Charger 2RBCAGRD003 - Connector 1 Alerts Actions Vehicle Actions Assign Vehicle…" at bounding box center [452, 292] width 226 height 536
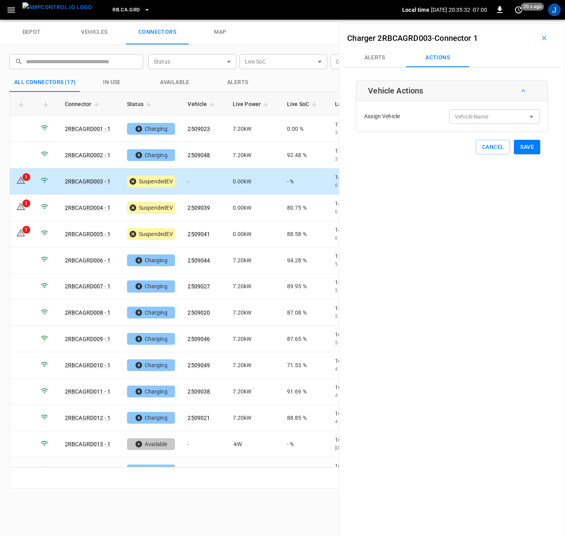
click at [540, 37] on icon "button" at bounding box center [544, 38] width 8 height 8
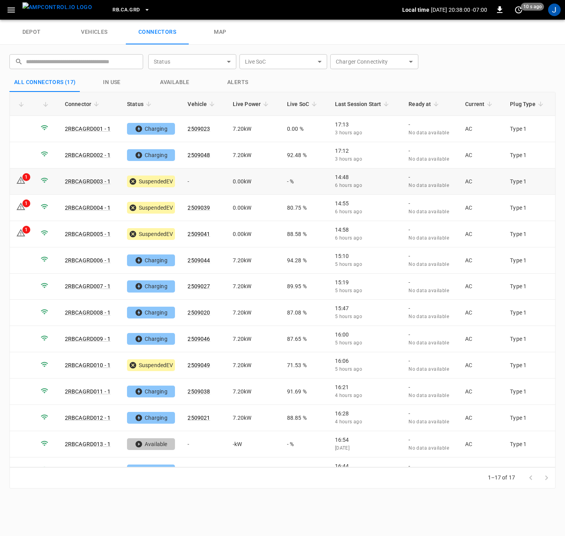
click at [21, 175] on td "1" at bounding box center [22, 182] width 24 height 26
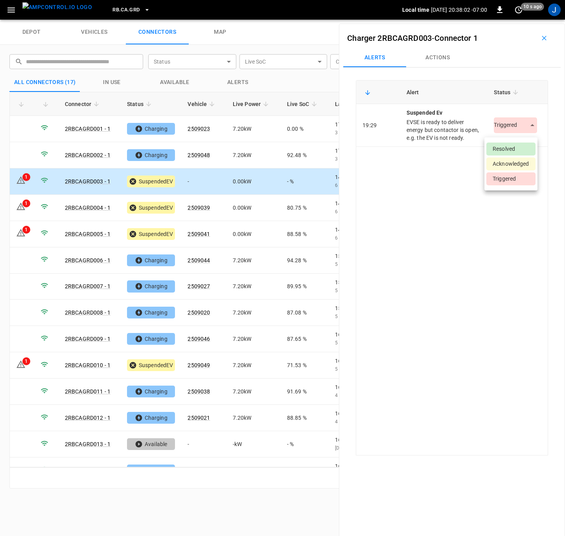
click at [529, 20] on body "RB.CA.GRD Local time [DATE] 20:38:02 -07:00 0 10 s ago J depot vehicles connect…" at bounding box center [282, 10] width 565 height 20
click at [515, 149] on li "Resolved" at bounding box center [510, 149] width 49 height 13
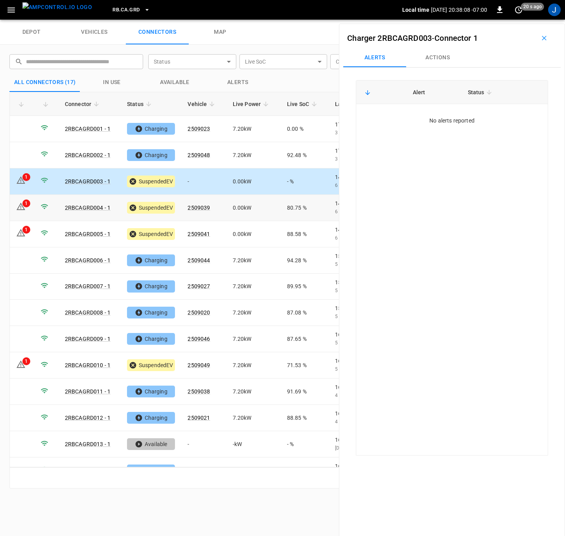
drag, startPoint x: 23, startPoint y: 207, endPoint x: 61, endPoint y: 207, distance: 37.7
click at [23, 207] on icon at bounding box center [21, 206] width 9 height 7
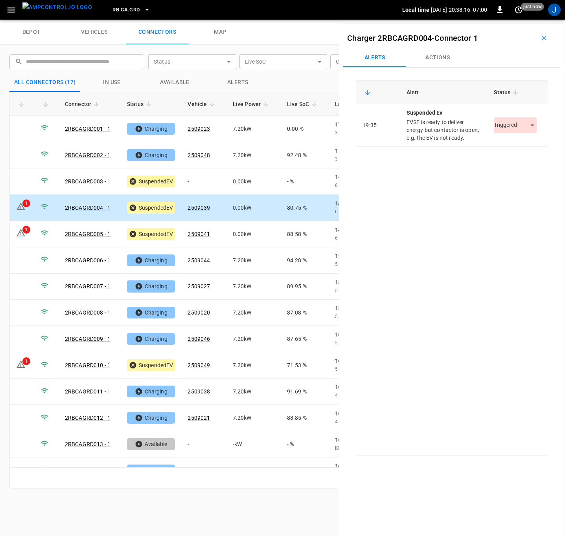
click at [527, 20] on body "RB.CA.GRD Local time [DATE] 20:38:16 -07:00 0 just now J depot vehicles connect…" at bounding box center [282, 10] width 565 height 20
click at [514, 145] on li "Resolved" at bounding box center [510, 149] width 49 height 13
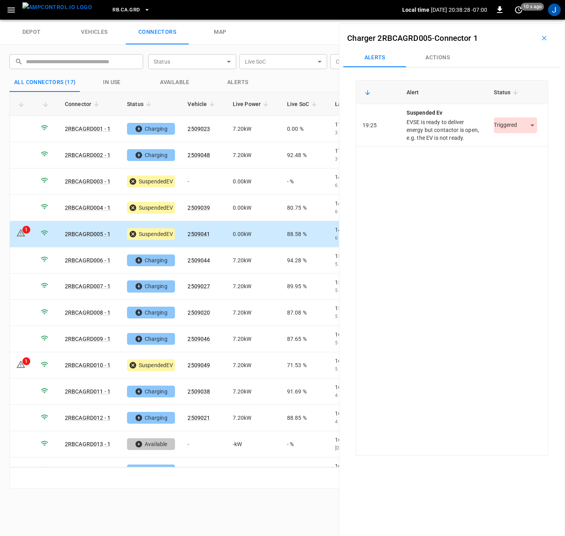
click at [525, 20] on body "RB.CA.GRD Local time [DATE] 20:38:28 -07:00 0 10 s ago J depot vehicles connect…" at bounding box center [282, 10] width 565 height 20
click at [516, 146] on li "Resolved" at bounding box center [510, 149] width 49 height 13
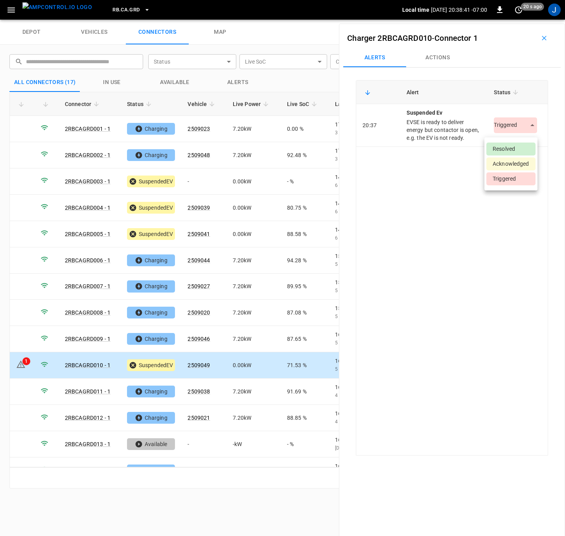
click at [523, 20] on body "RB.CA.GRD Local time [DATE] 20:38:41 -07:00 0 20 s ago J depot vehicles connect…" at bounding box center [282, 10] width 565 height 20
click at [520, 147] on li "Resolved" at bounding box center [510, 149] width 49 height 13
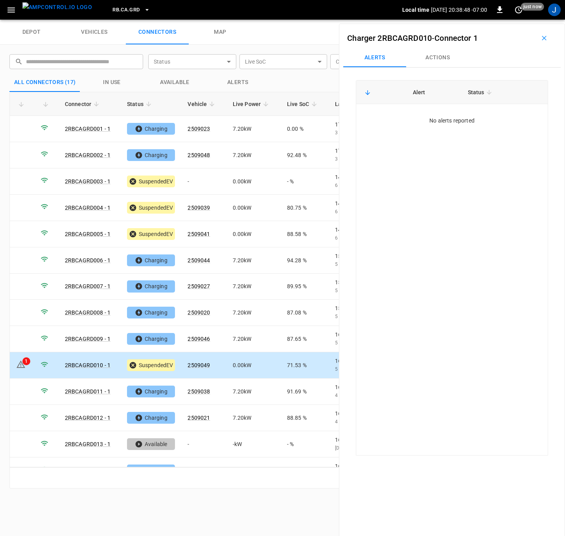
click at [540, 40] on icon "button" at bounding box center [544, 38] width 8 height 8
click at [539, 40] on div "depot vehicles connectors map" at bounding box center [282, 32] width 565 height 25
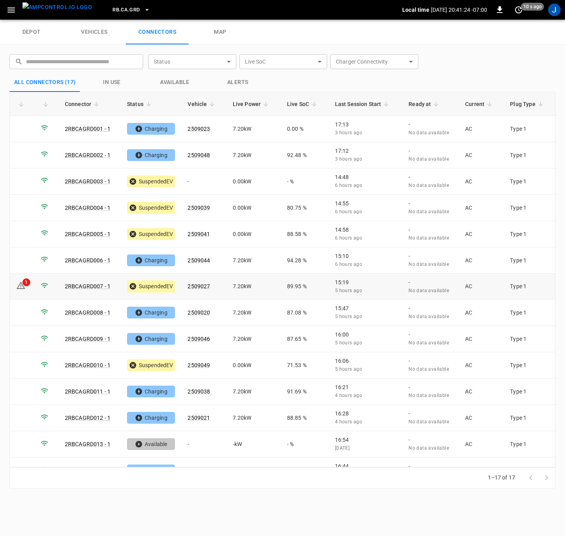
click at [20, 289] on icon at bounding box center [20, 285] width 9 height 9
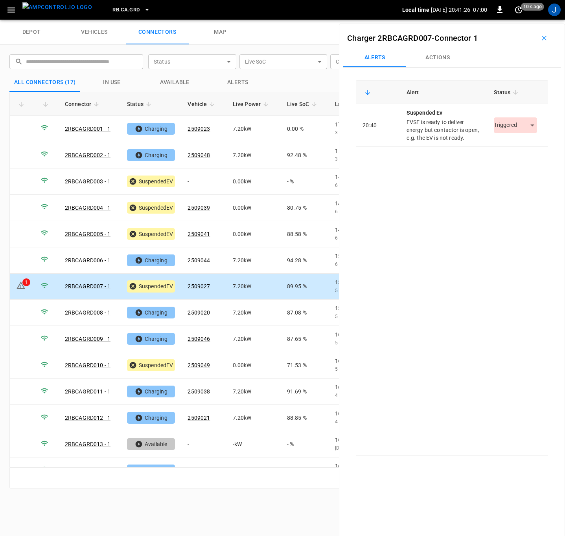
click at [527, 20] on body "RB.CA.GRD Local time [DATE] 20:41:26 -07:00 0 10 s ago J depot vehicles connect…" at bounding box center [282, 10] width 565 height 20
click at [510, 148] on li "Resolved" at bounding box center [510, 149] width 49 height 13
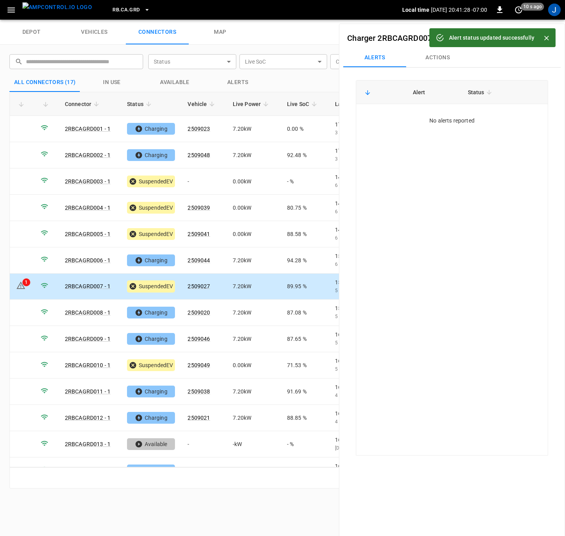
click at [543, 35] on icon "Close" at bounding box center [546, 38] width 8 height 8
click at [540, 40] on icon "button" at bounding box center [544, 38] width 8 height 8
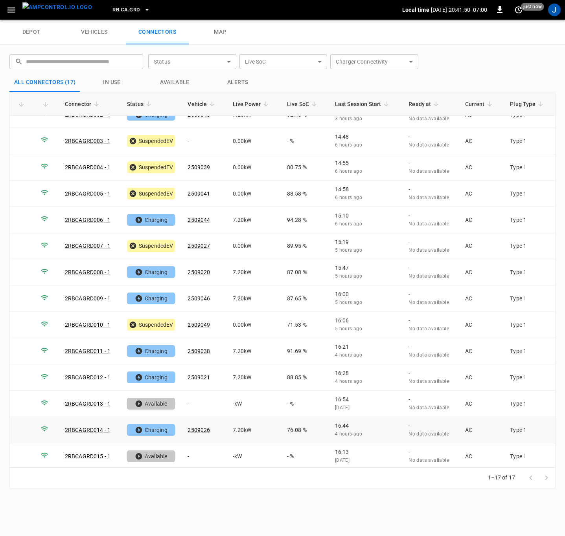
scroll to position [96, 0]
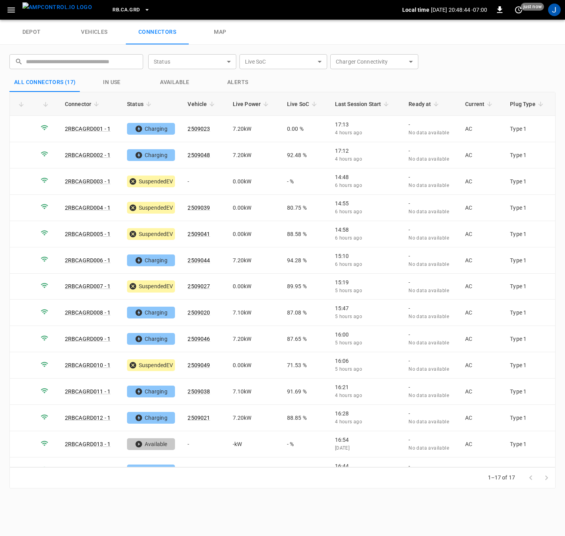
scroll to position [96, 0]
